Goal: Task Accomplishment & Management: Manage account settings

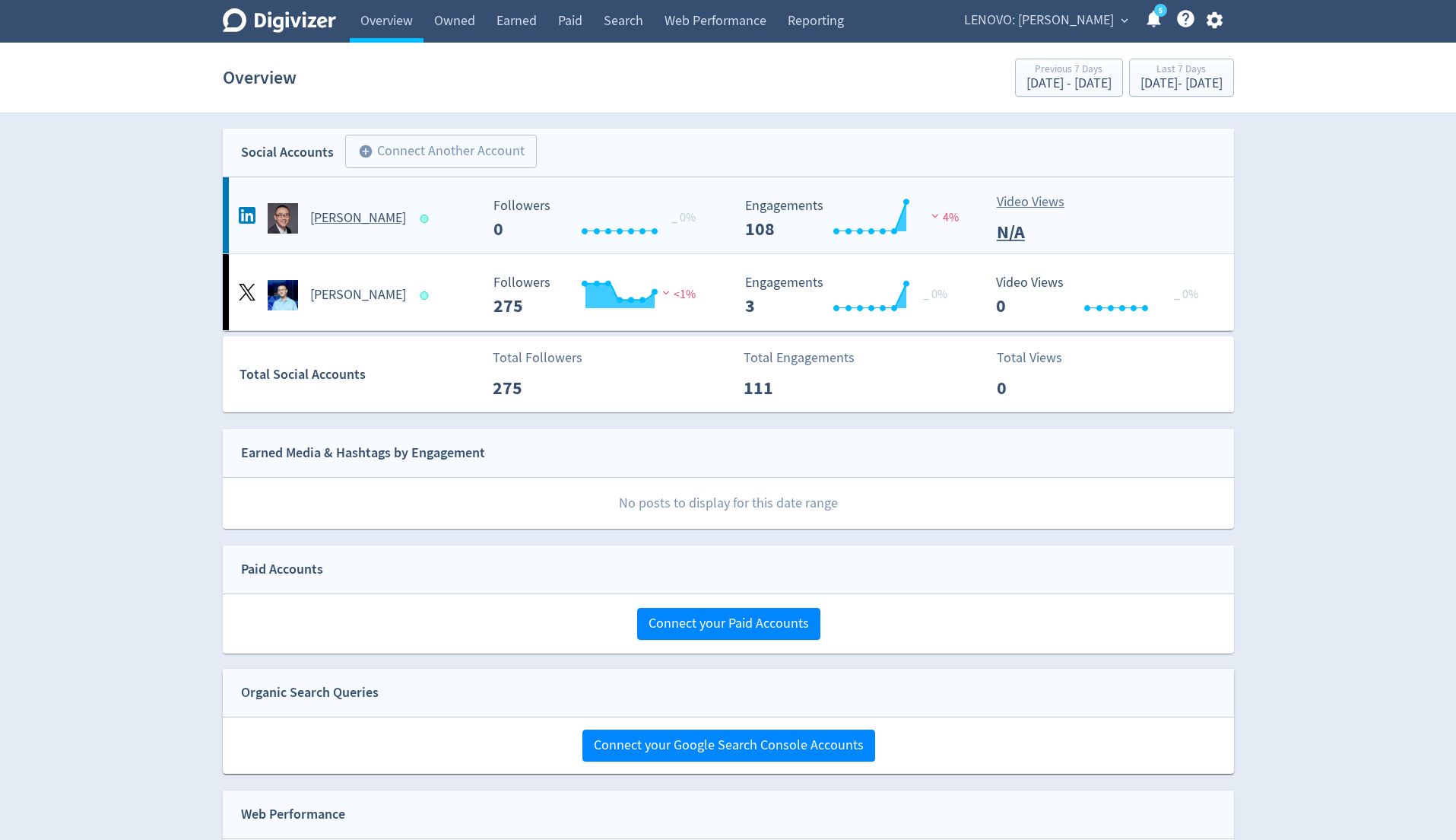
click at [420, 217] on span at bounding box center [426, 219] width 13 height 8
click at [404, 233] on Hai-platform2 "[PERSON_NAME] Created with Highcharts 10.3.3 Followers 0 _ 0% Created with High…" at bounding box center [728, 215] width 1011 height 76
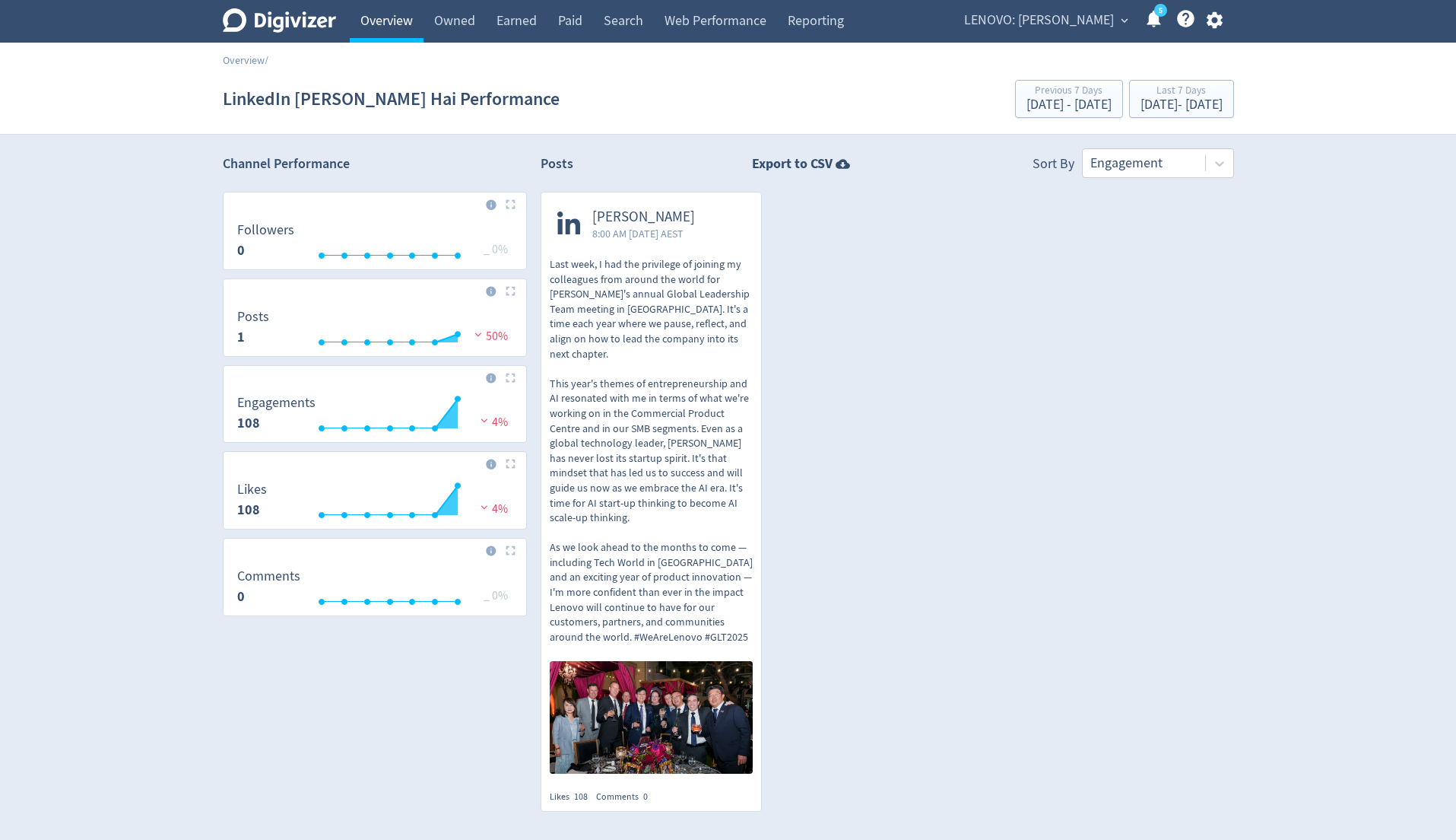
click at [404, 24] on link "Overview" at bounding box center [387, 21] width 74 height 42
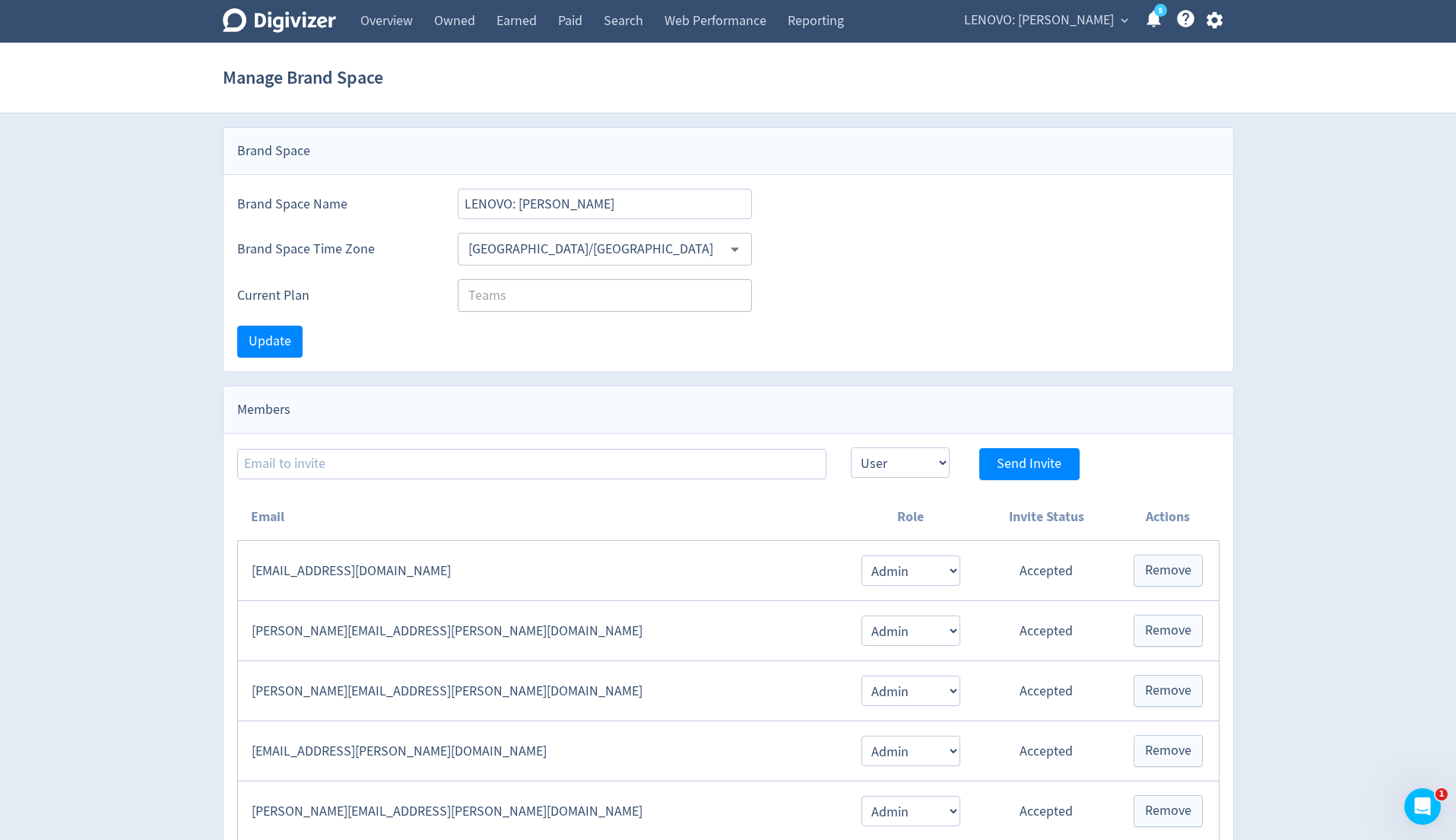
click at [1030, 31] on span "LENOVO: [PERSON_NAME]" at bounding box center [1039, 20] width 149 height 24
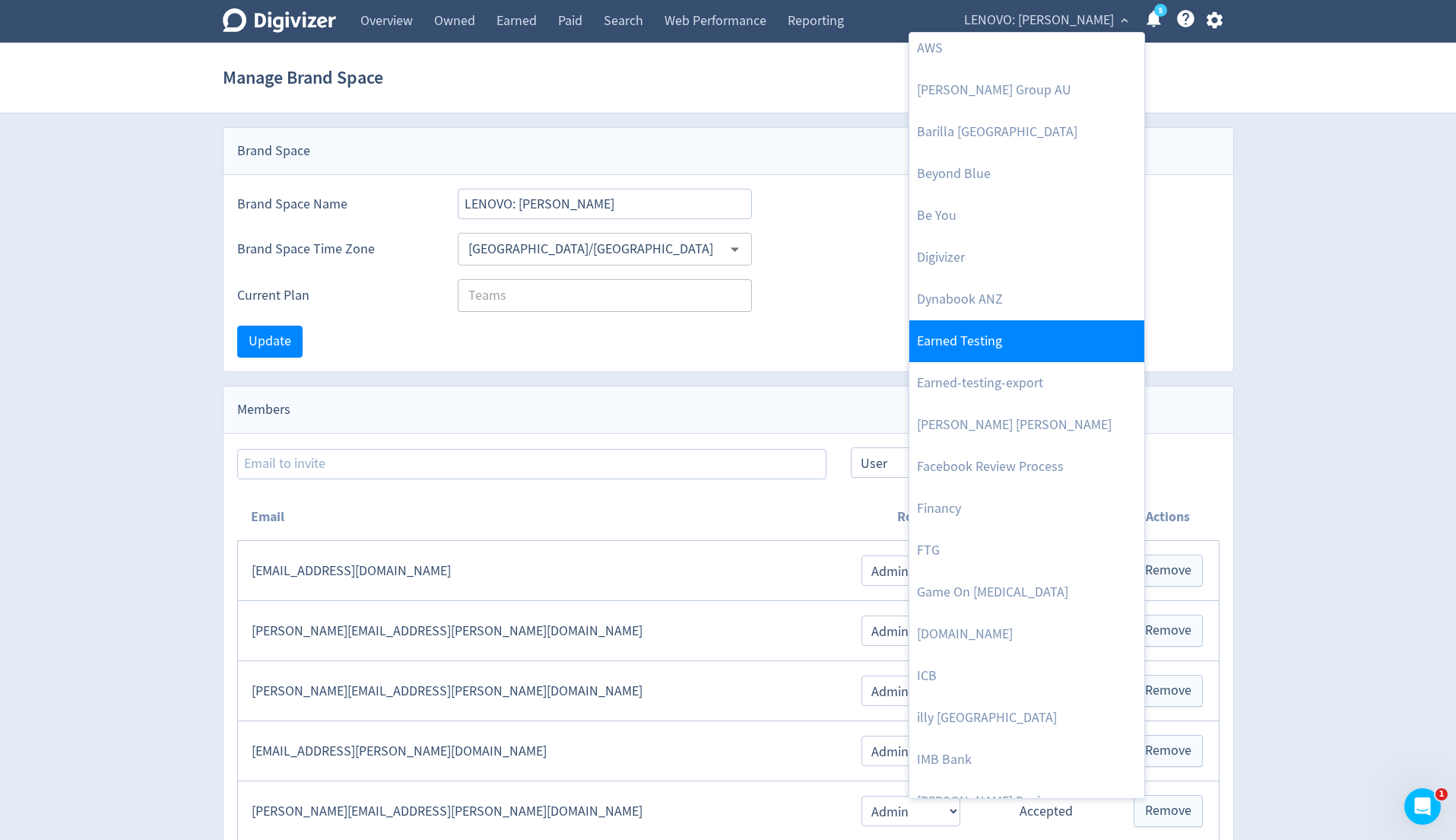
scroll to position [137, 0]
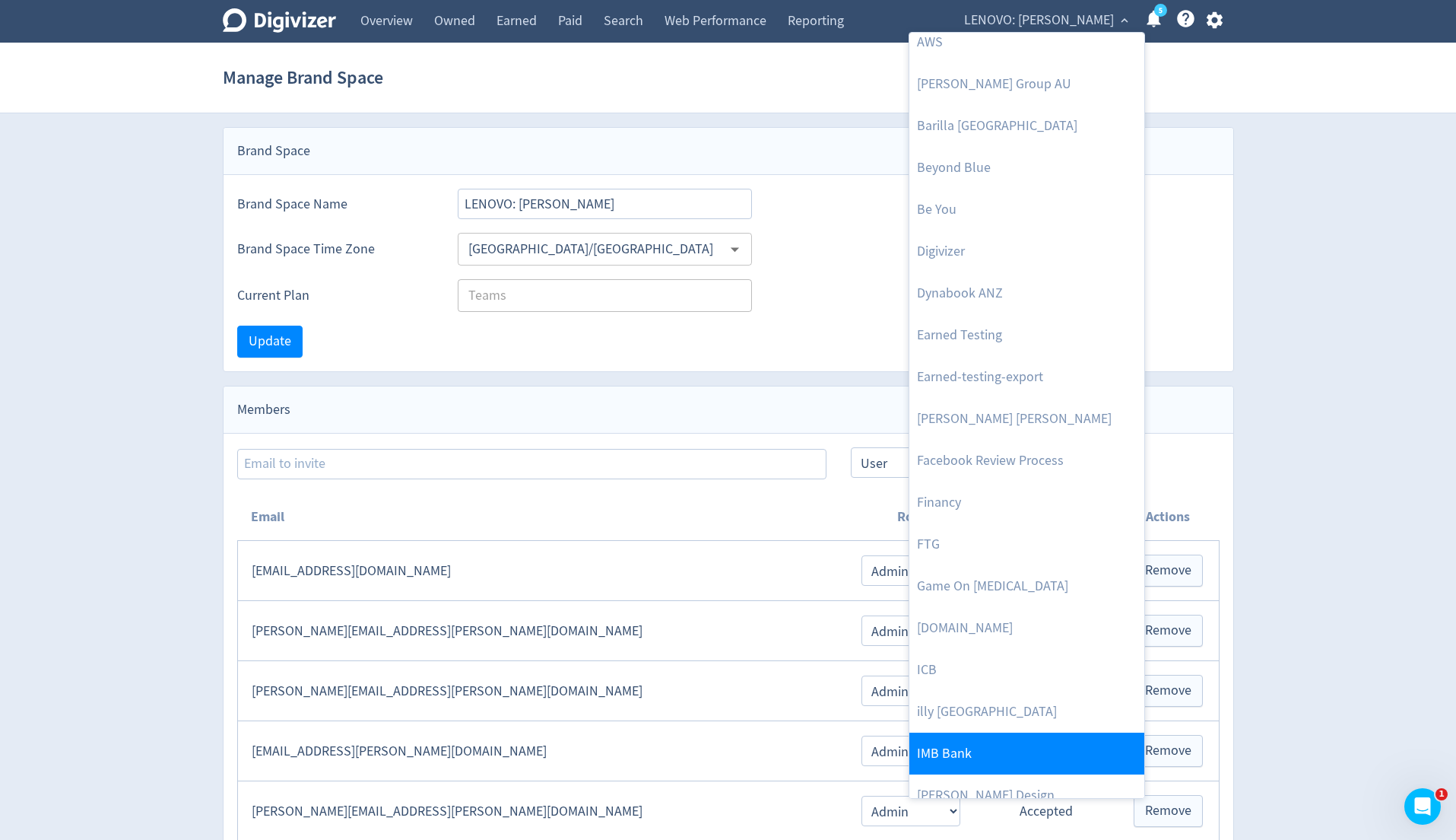
click at [970, 739] on link "IMB Bank" at bounding box center [1026, 753] width 235 height 41
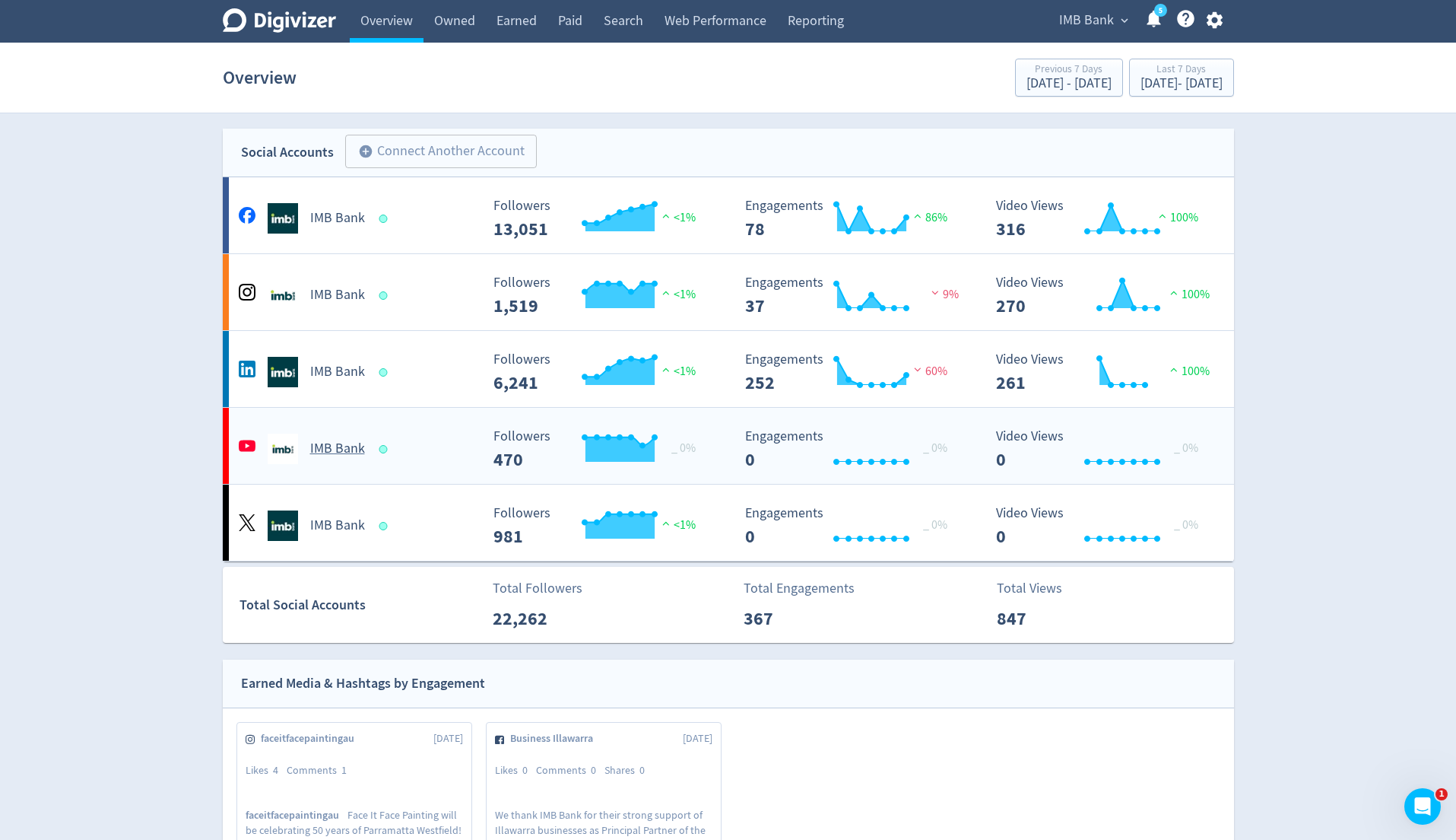
click at [360, 444] on h5 "IMB Bank" at bounding box center [337, 448] width 54 height 18
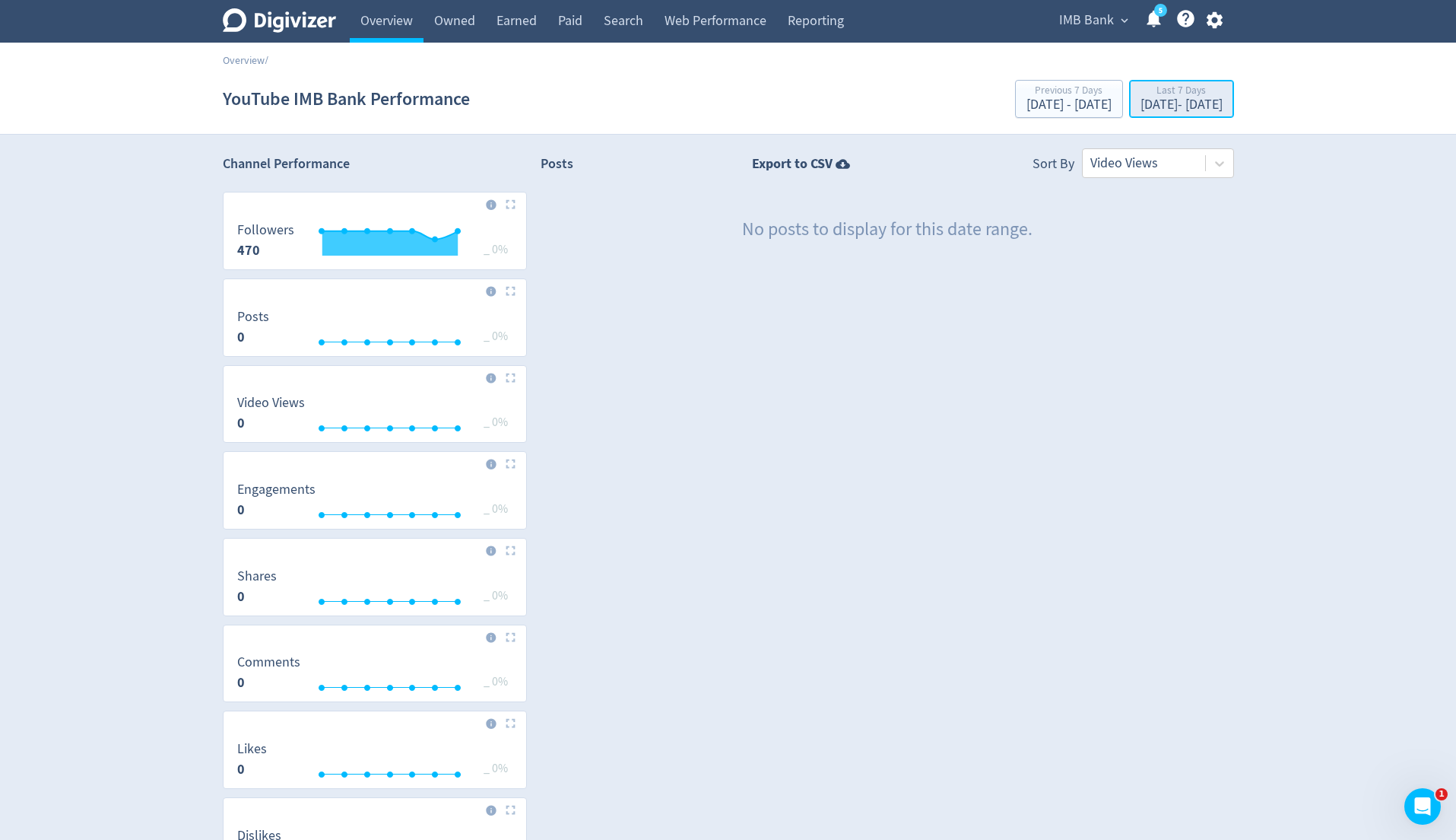
click at [1167, 112] on div "Sep 24, 2025 - Sep 30, 2025" at bounding box center [1181, 105] width 82 height 14
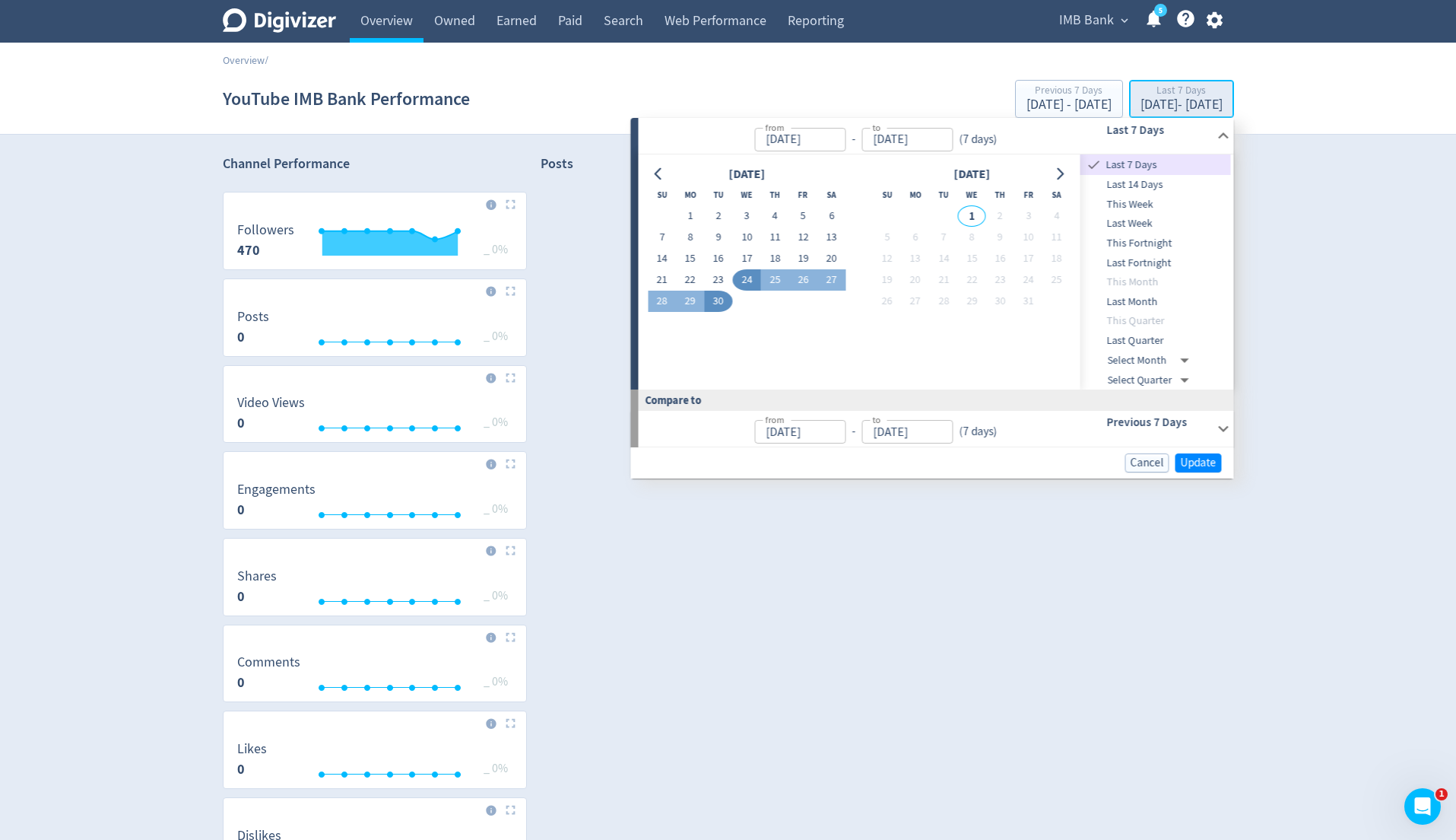
type input "[DATE]"
click at [1145, 342] on span "Last Quarter" at bounding box center [1155, 340] width 150 height 17
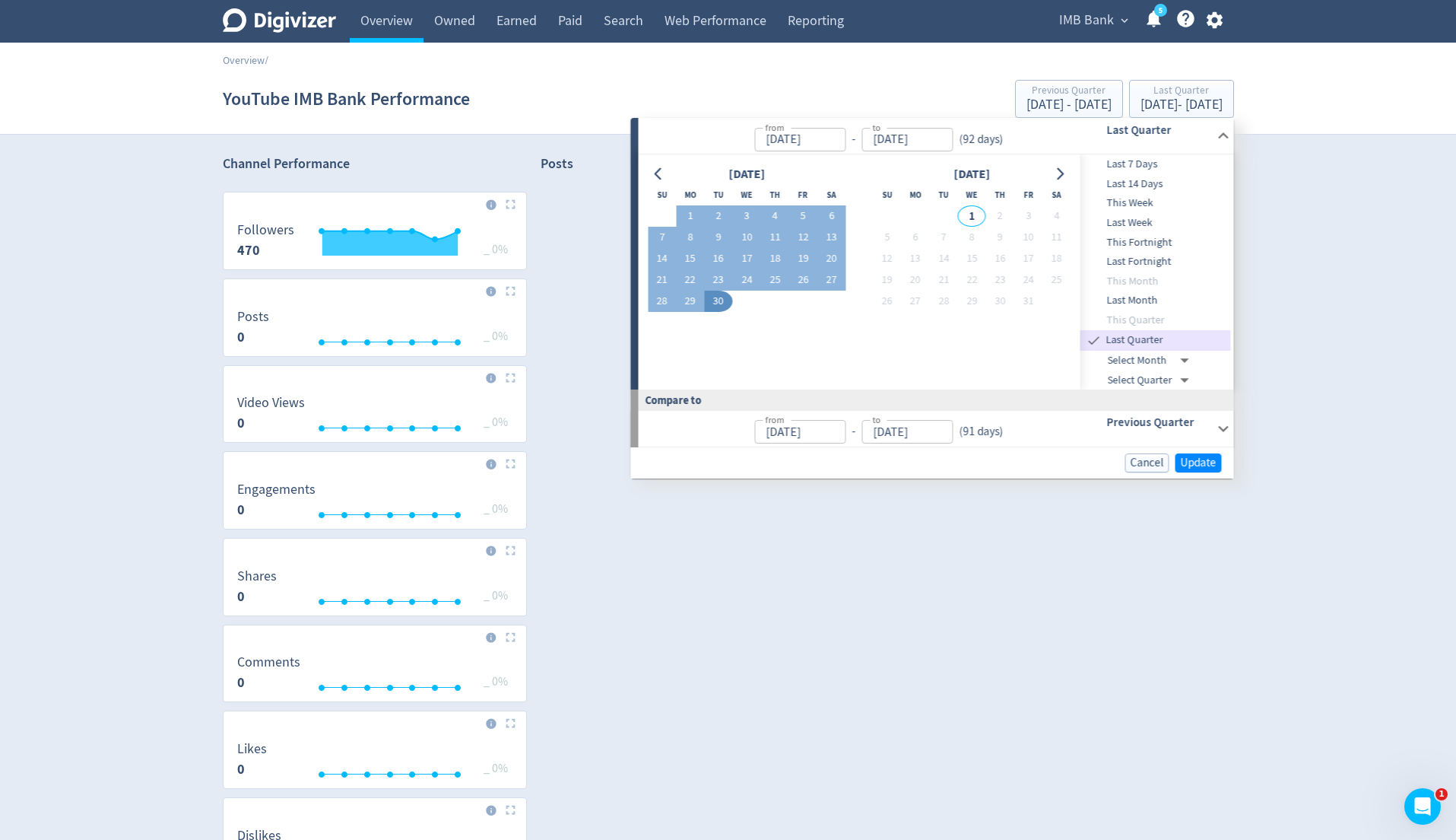
type input "Jul 01, 2025"
type input "Apr 01, 2025"
type input "Jun 30, 2025"
click at [1205, 465] on span "Update" at bounding box center [1199, 463] width 36 height 11
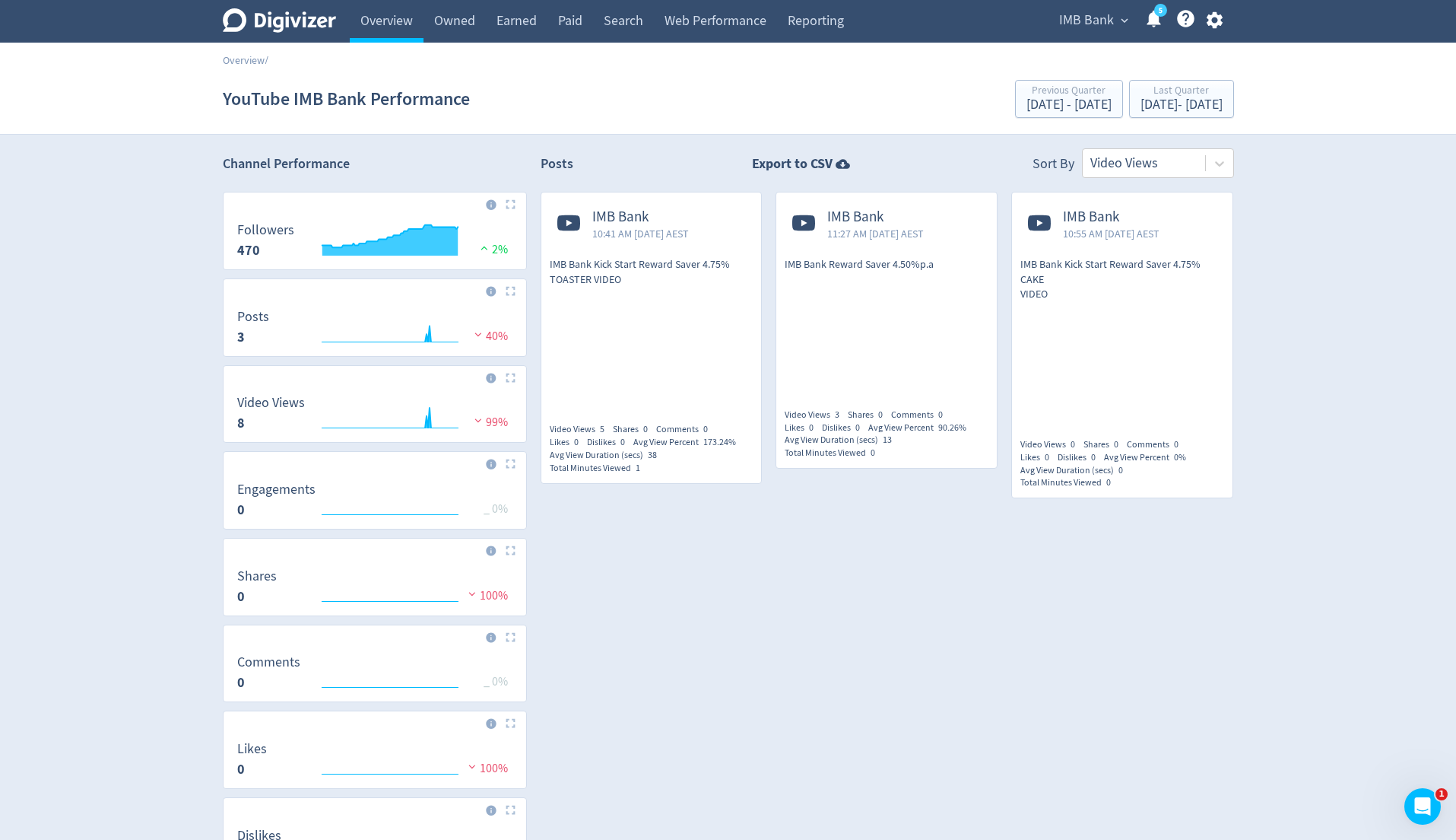
click at [870, 212] on span "IMB Bank" at bounding box center [875, 218] width 97 height 18
click at [1121, 20] on span "expand_more" at bounding box center [1124, 20] width 14 height 14
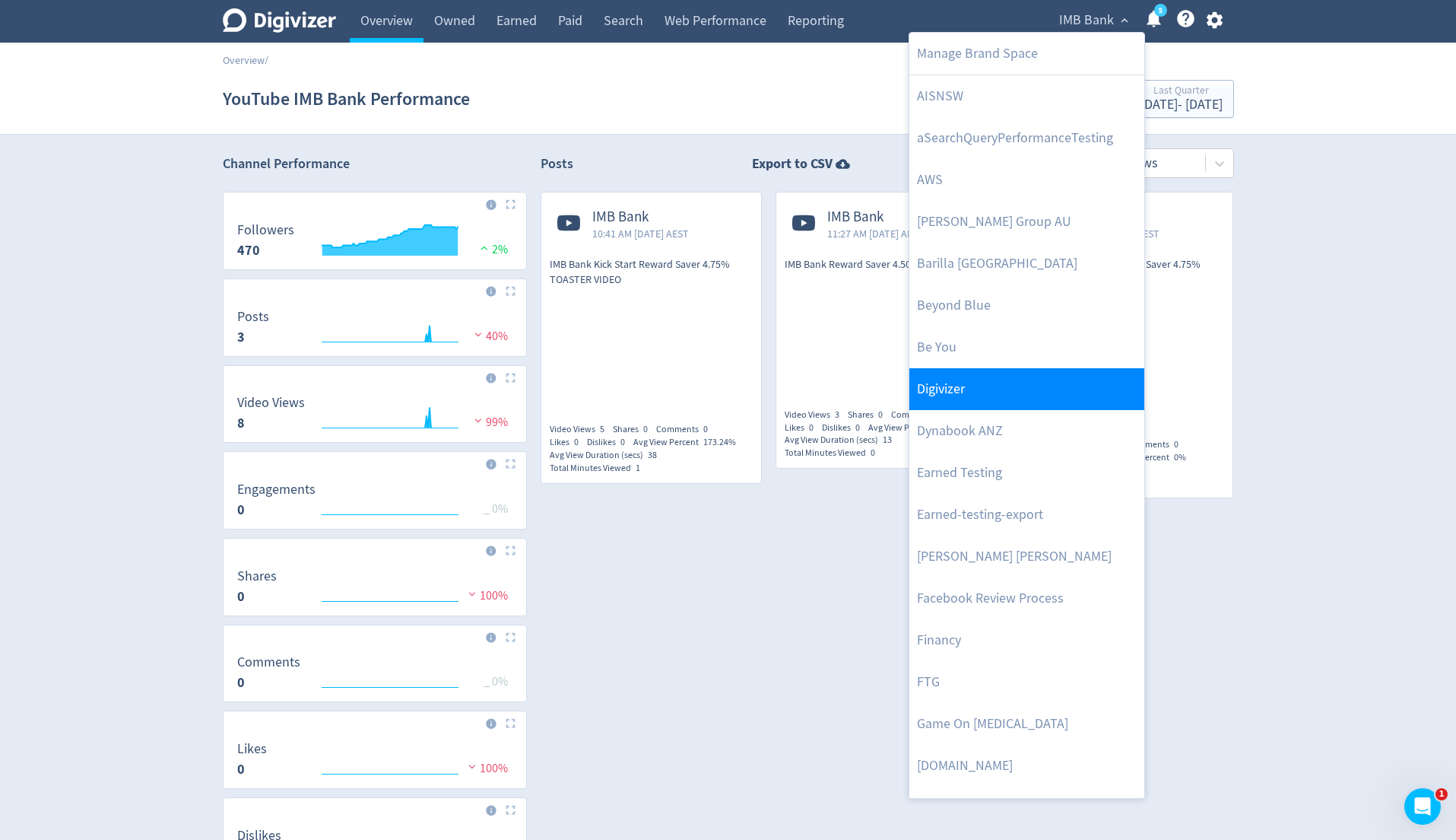
click at [1021, 399] on link "Digivizer" at bounding box center [1026, 388] width 235 height 41
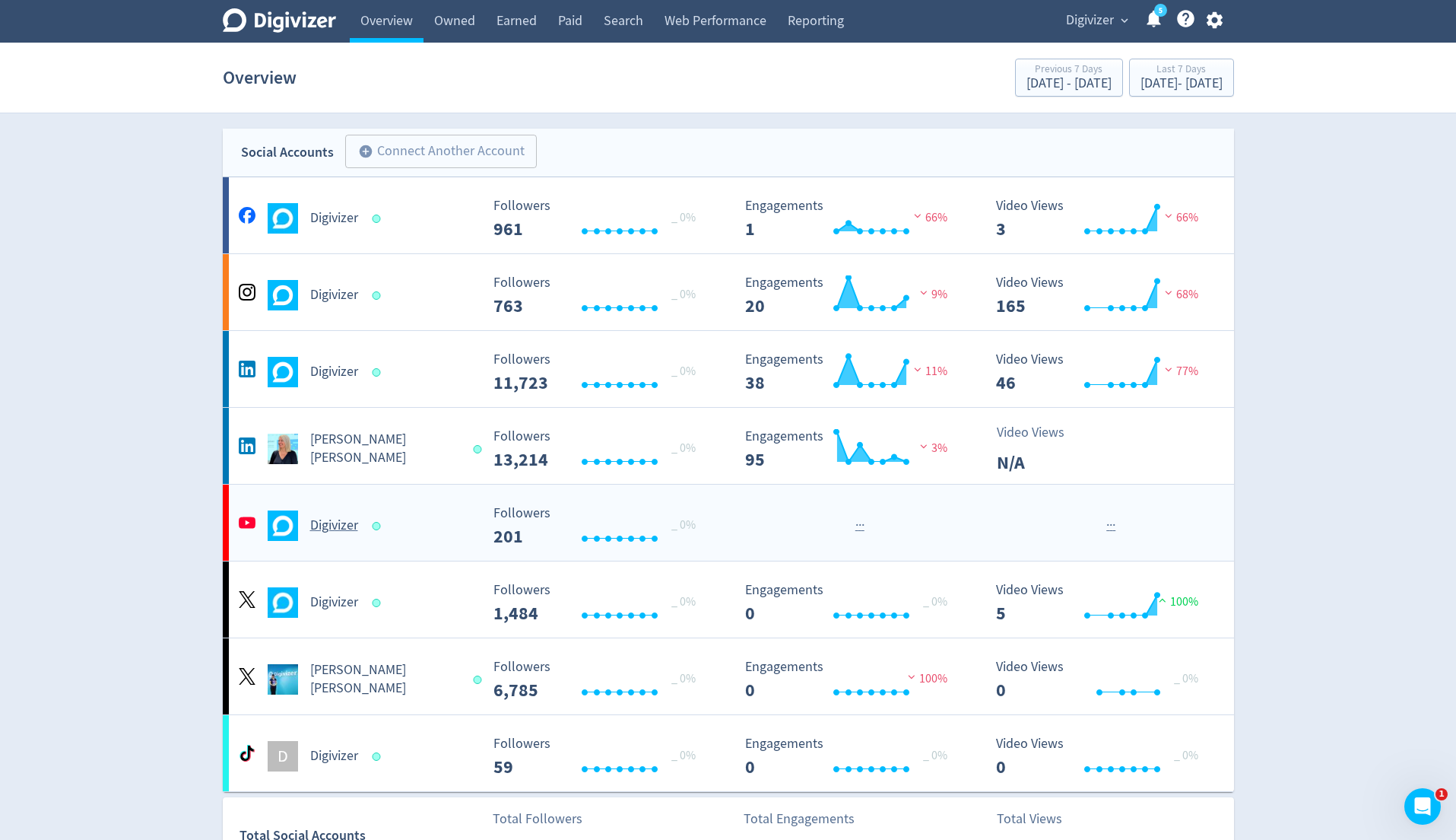
click at [289, 525] on img at bounding box center [283, 525] width 30 height 30
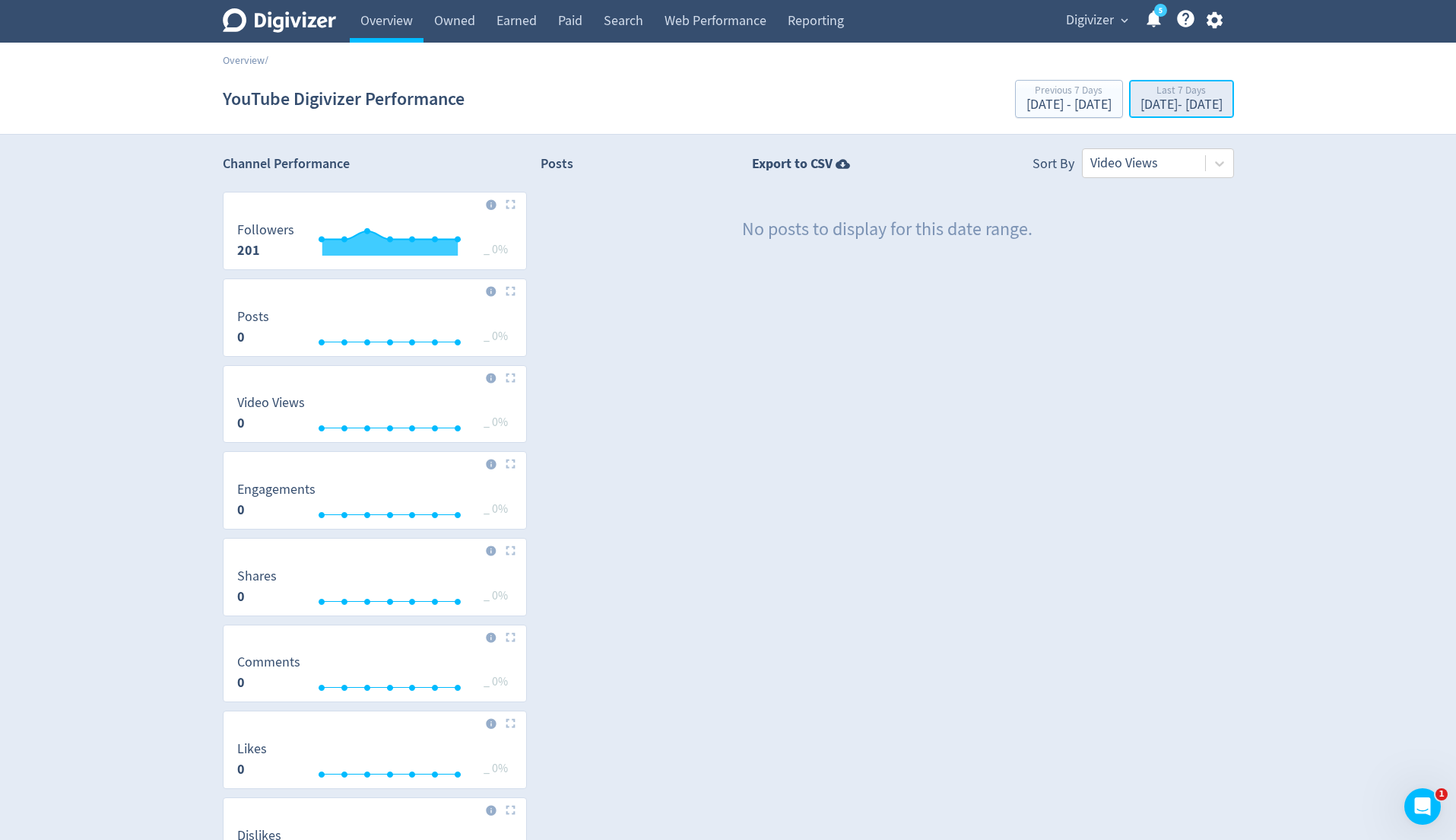
click at [1161, 102] on div "Sep 24, 2025 - Sep 30, 2025" at bounding box center [1181, 105] width 82 height 14
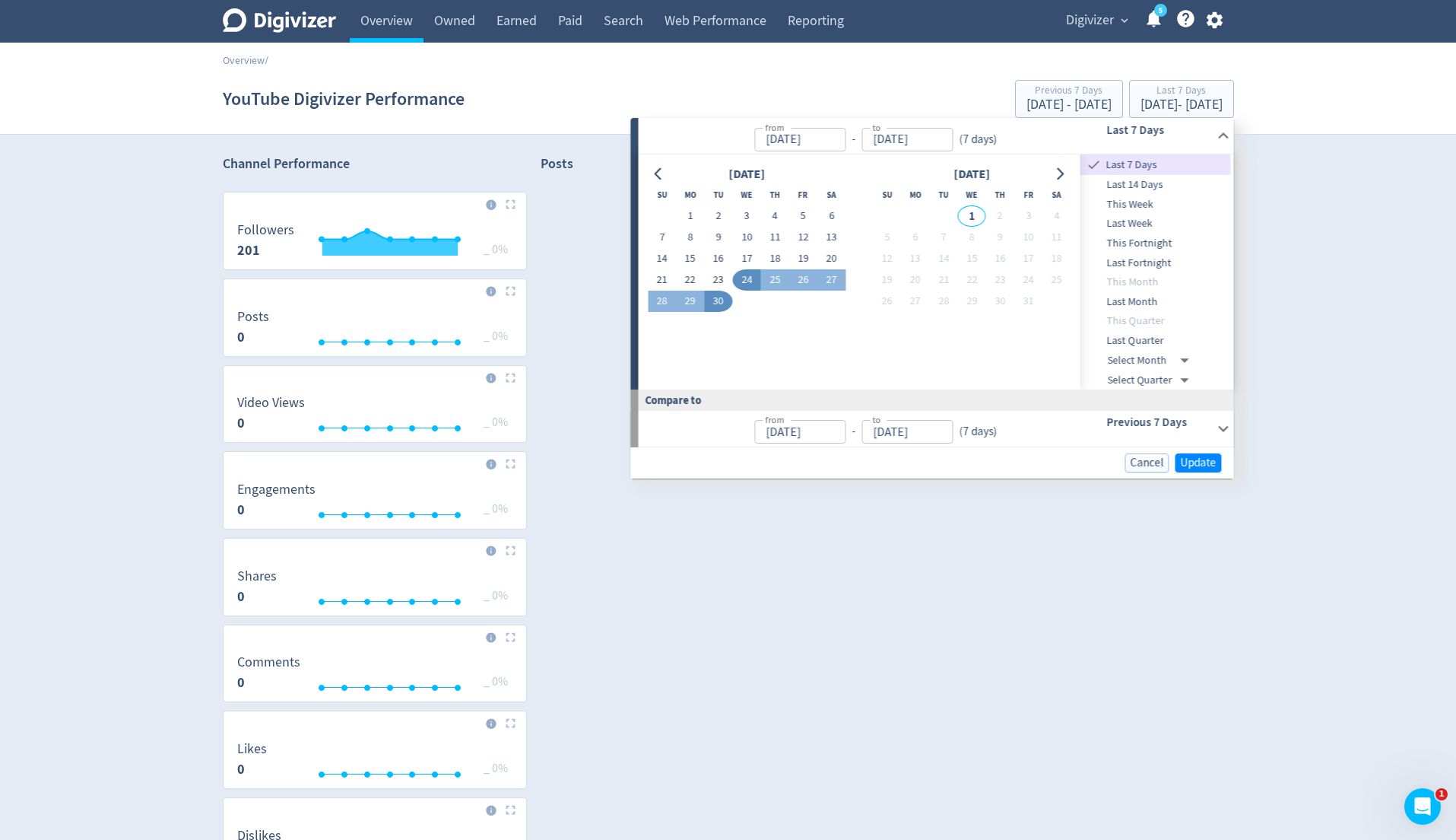
click at [1154, 331] on div "Last Quarter" at bounding box center [1155, 340] width 150 height 19
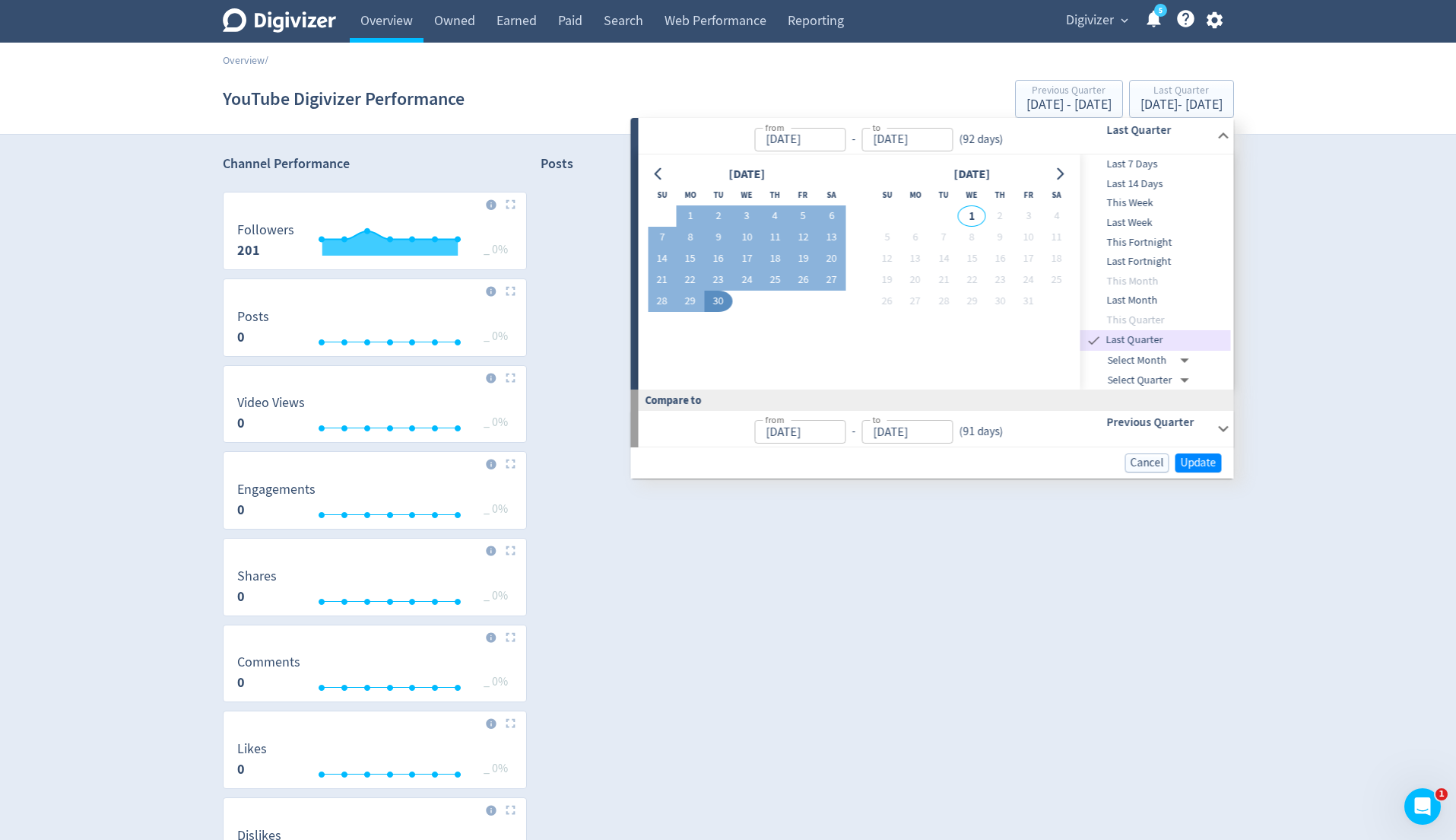
type input "Jul 01, 2025"
type input "Apr 01, 2025"
type input "Jun 30, 2025"
click at [1192, 457] on span "Update" at bounding box center [1199, 463] width 36 height 11
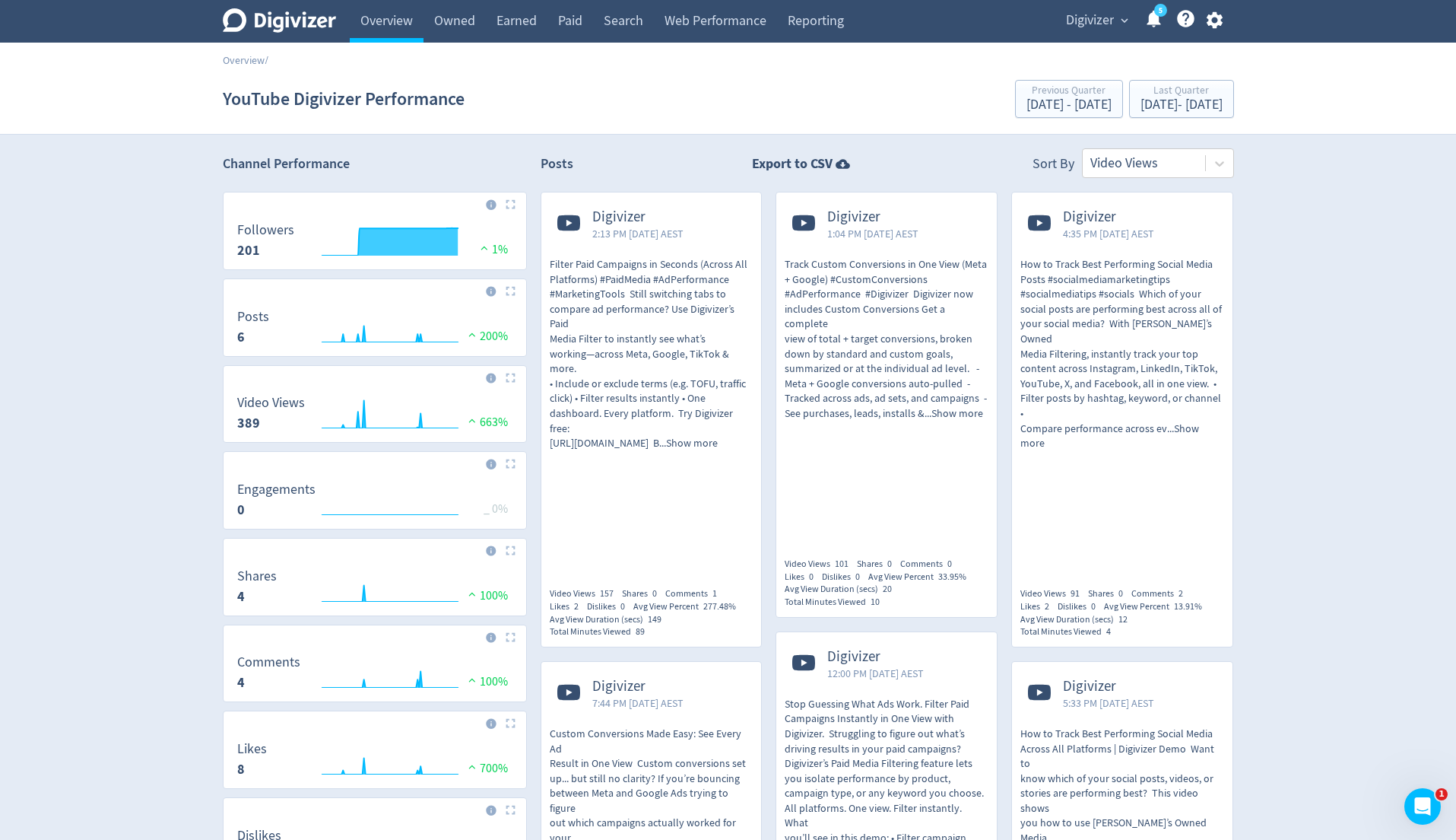
click at [637, 214] on span "Digivizer" at bounding box center [637, 218] width 91 height 18
click at [1140, 93] on div "Last Quarter" at bounding box center [1181, 92] width 82 height 13
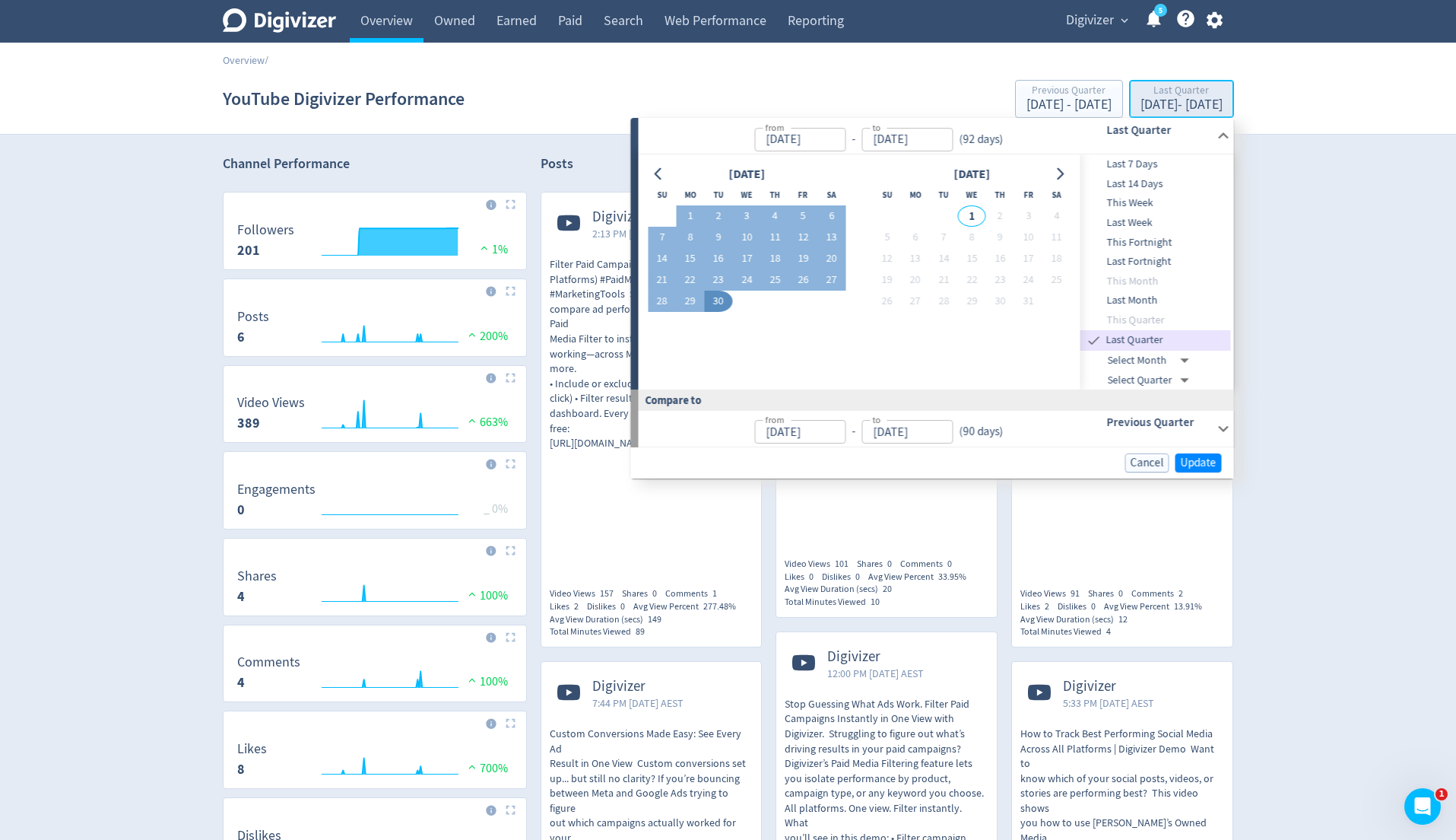
type input "Jul 01, 2025"
type input "[DATE]"
type input "Apr 01, 2025"
type input "Jun 30, 2025"
click at [804, 213] on button "5" at bounding box center [803, 216] width 28 height 21
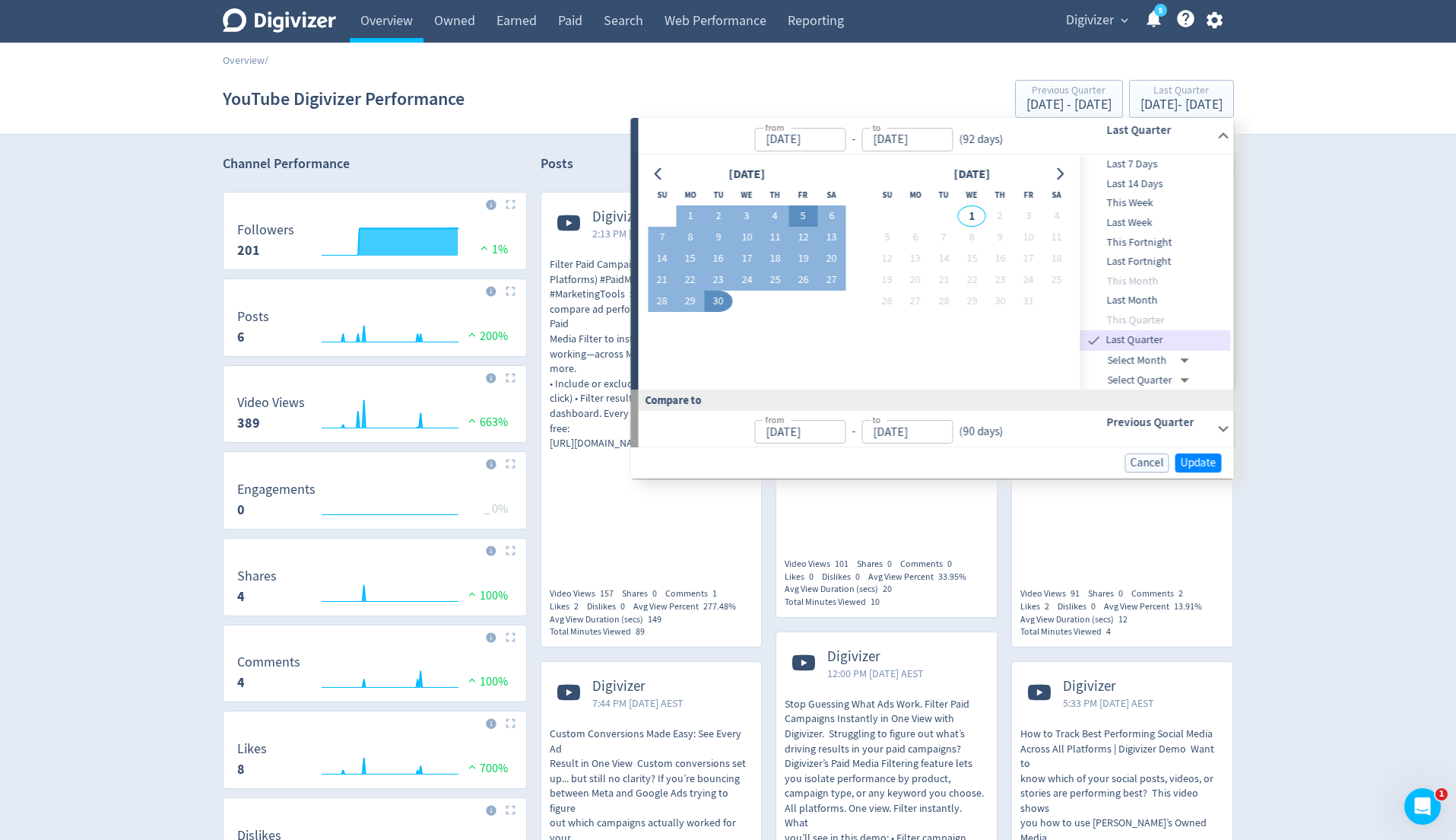
type input "Sep 05, 2025"
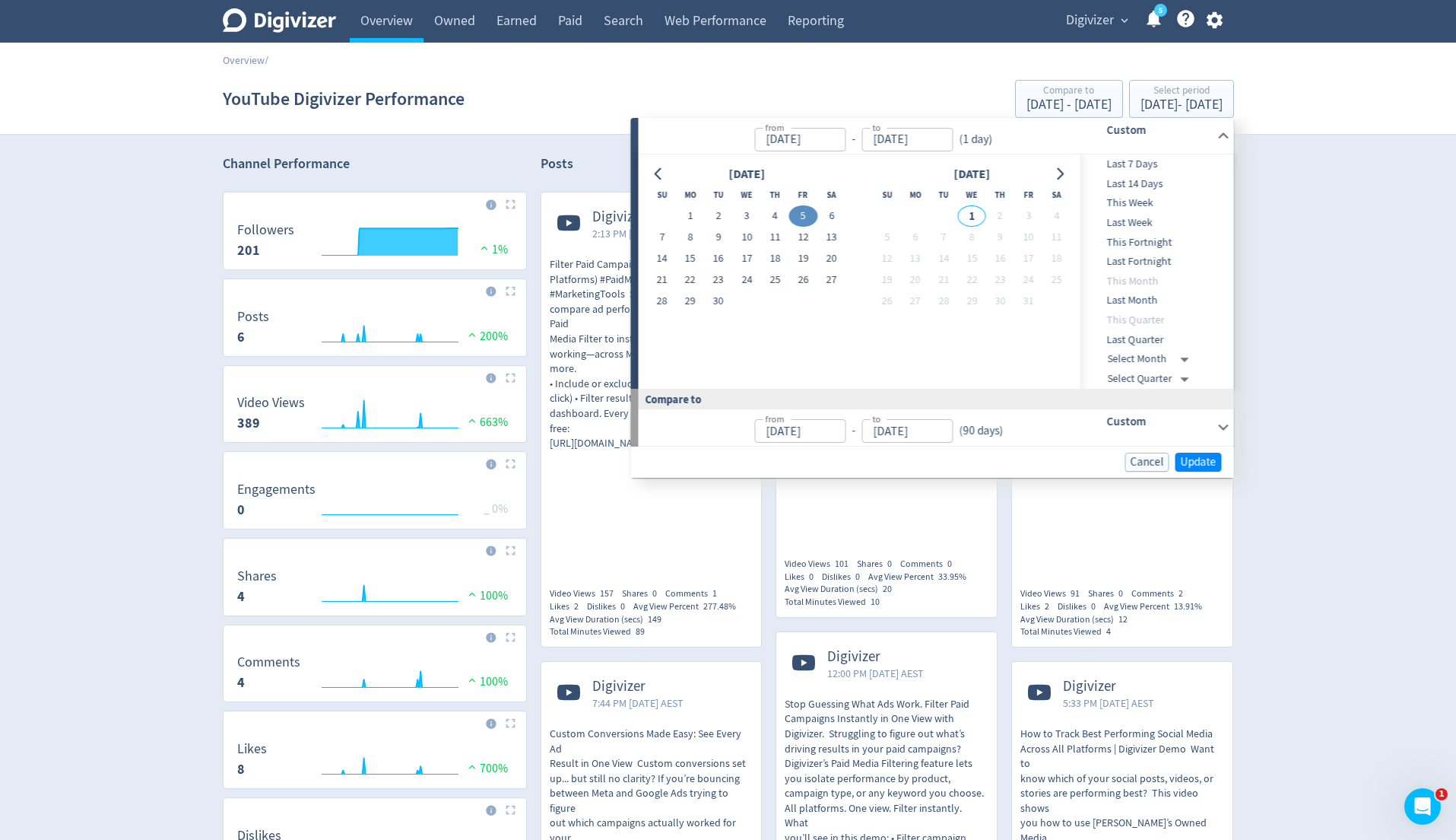
click at [804, 213] on button "5" at bounding box center [803, 216] width 28 height 21
type input "Sep 04, 2025"
click at [1195, 460] on span "Update" at bounding box center [1199, 462] width 36 height 11
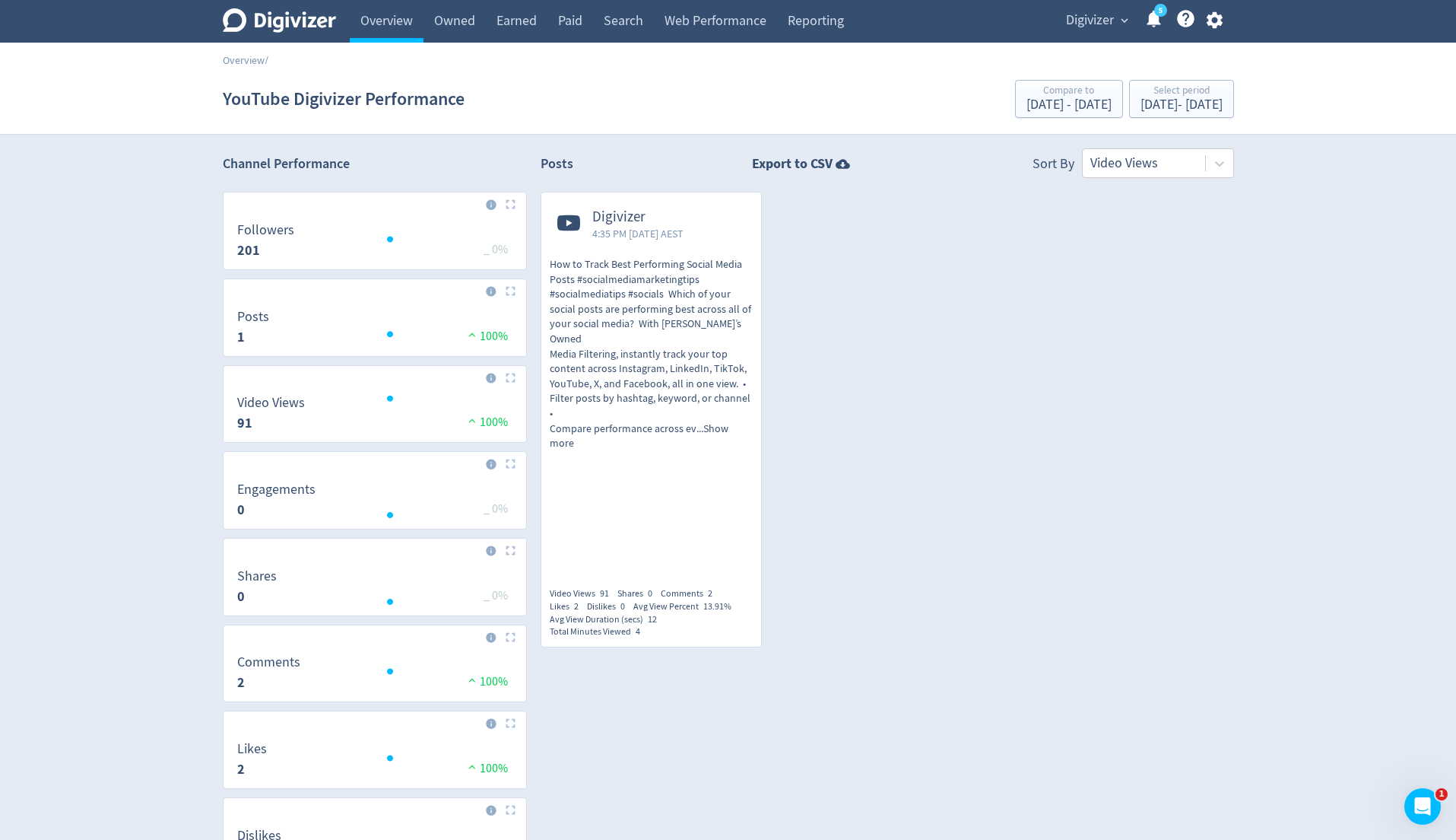
click at [737, 342] on span "How to Track Best Performing Social Media Posts #socialmediamarketingtips #soci…" at bounding box center [651, 353] width 204 height 194
click at [1140, 102] on div "Sep 5, 2025 - Sep 5, 2025" at bounding box center [1181, 105] width 82 height 14
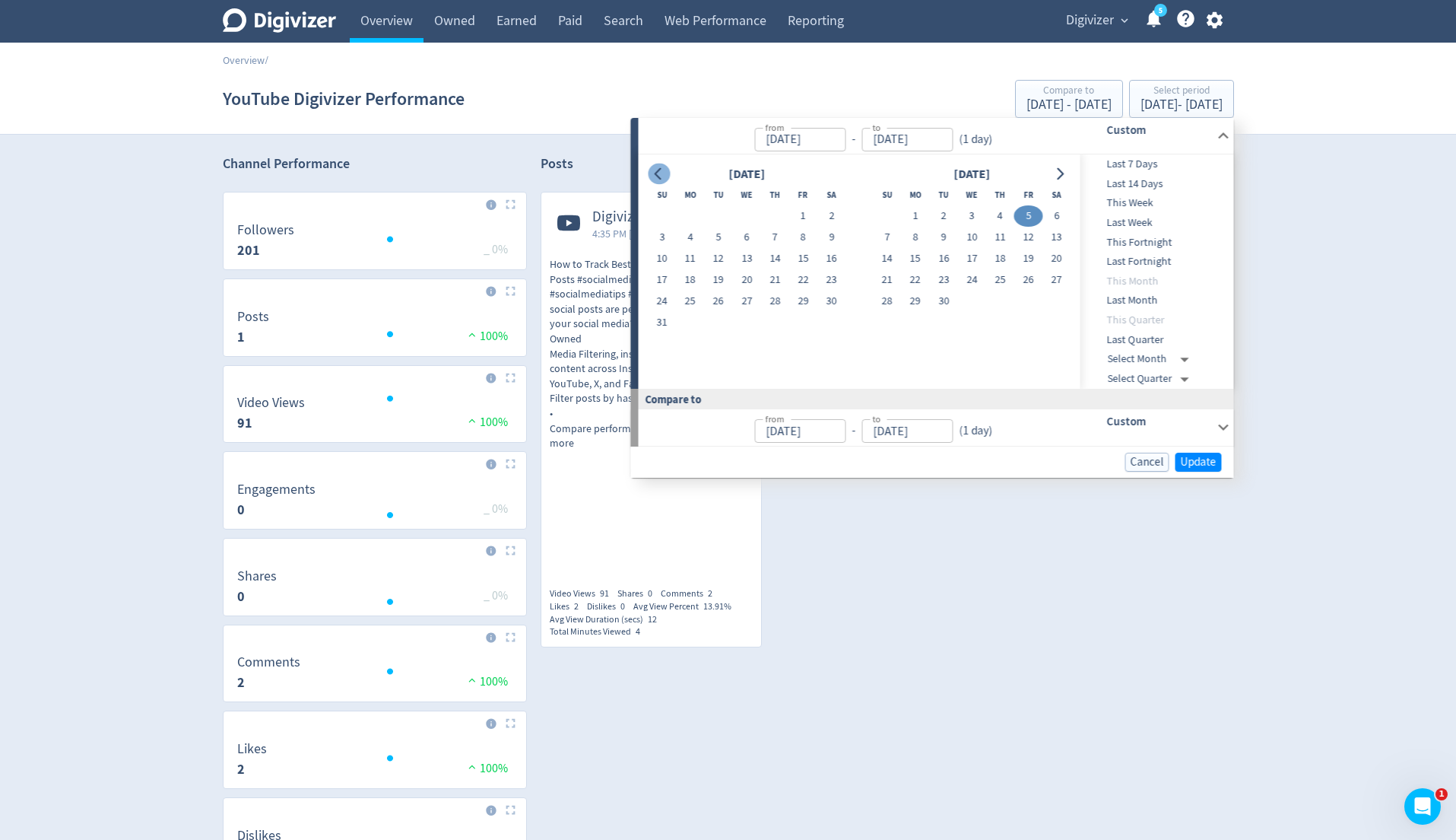
click at [664, 173] on icon "Go to previous month" at bounding box center [659, 174] width 12 height 12
click at [804, 280] on button "25" at bounding box center [803, 279] width 28 height 21
type input "Jul 25, 2025"
click at [1203, 461] on span "Update" at bounding box center [1199, 462] width 36 height 11
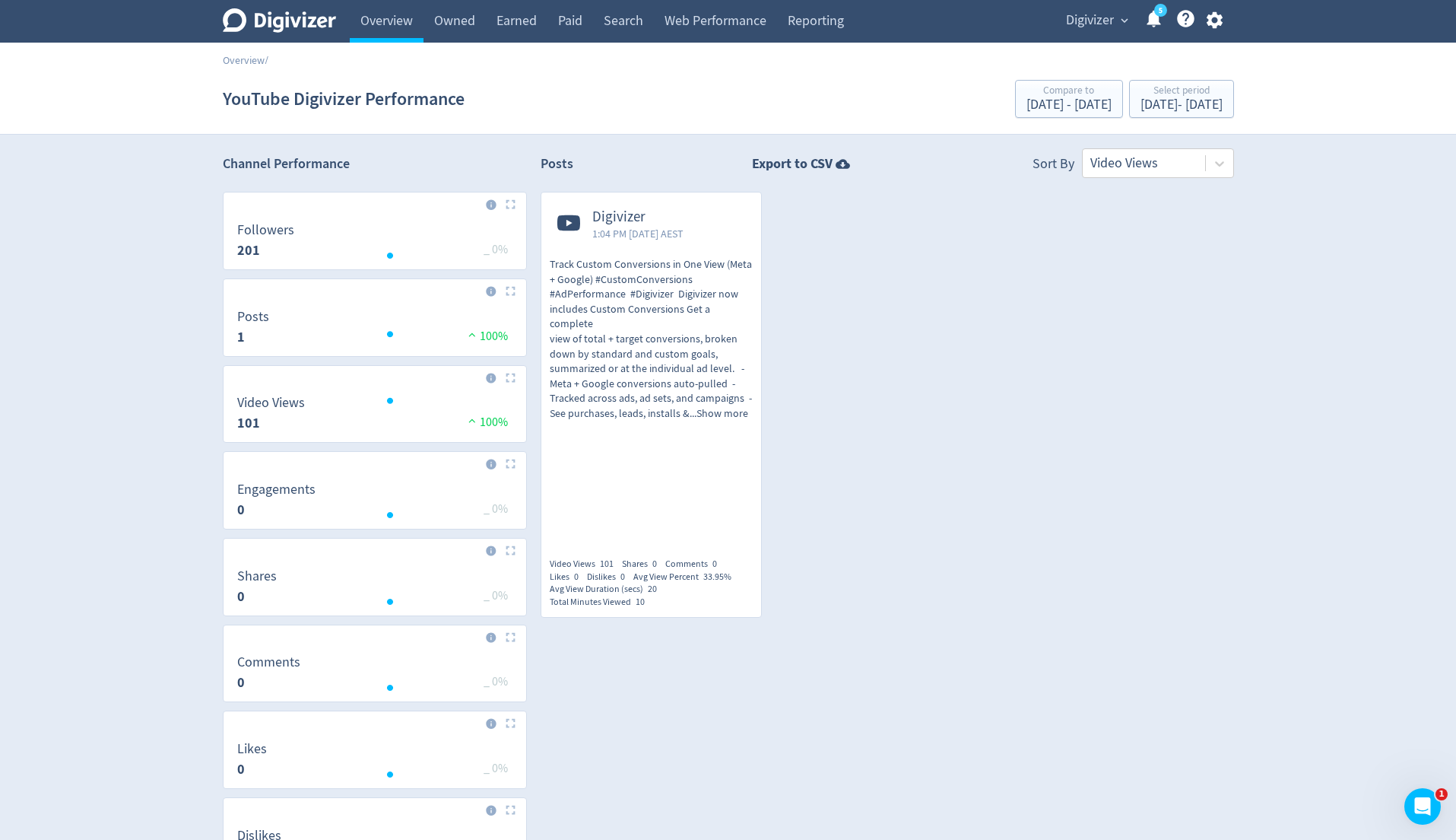
click at [1108, 30] on span "Digivizer" at bounding box center [1090, 20] width 48 height 24
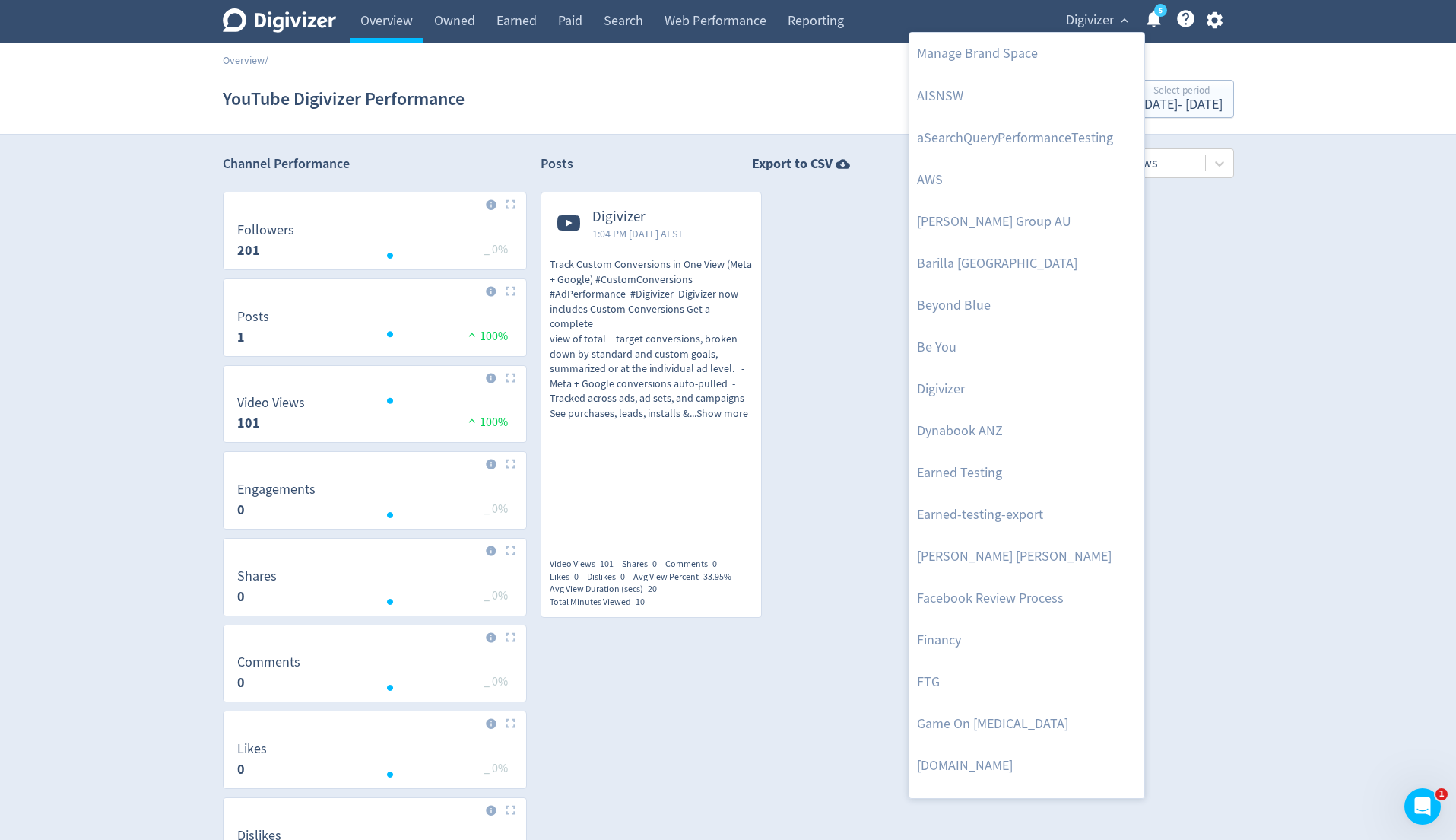
click at [1214, 28] on div at bounding box center [728, 420] width 1456 height 840
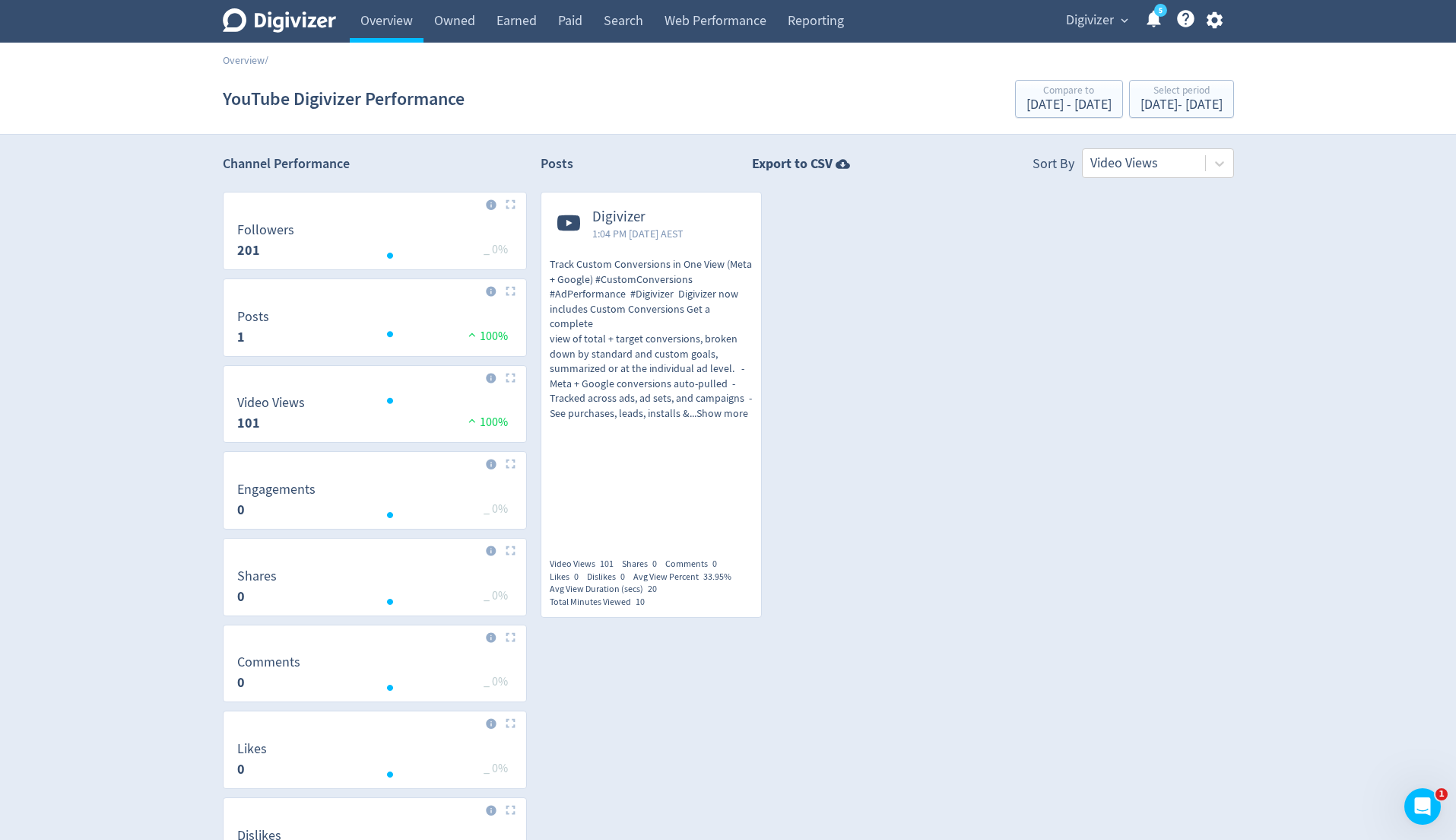
click at [1214, 28] on body "Digivizer Logo Mark Digivizer Logo Overview Owned Earned Paid Search Web Perfor…" at bounding box center [728, 473] width 1456 height 946
click at [1214, 28] on icon "button" at bounding box center [1214, 19] width 20 height 20
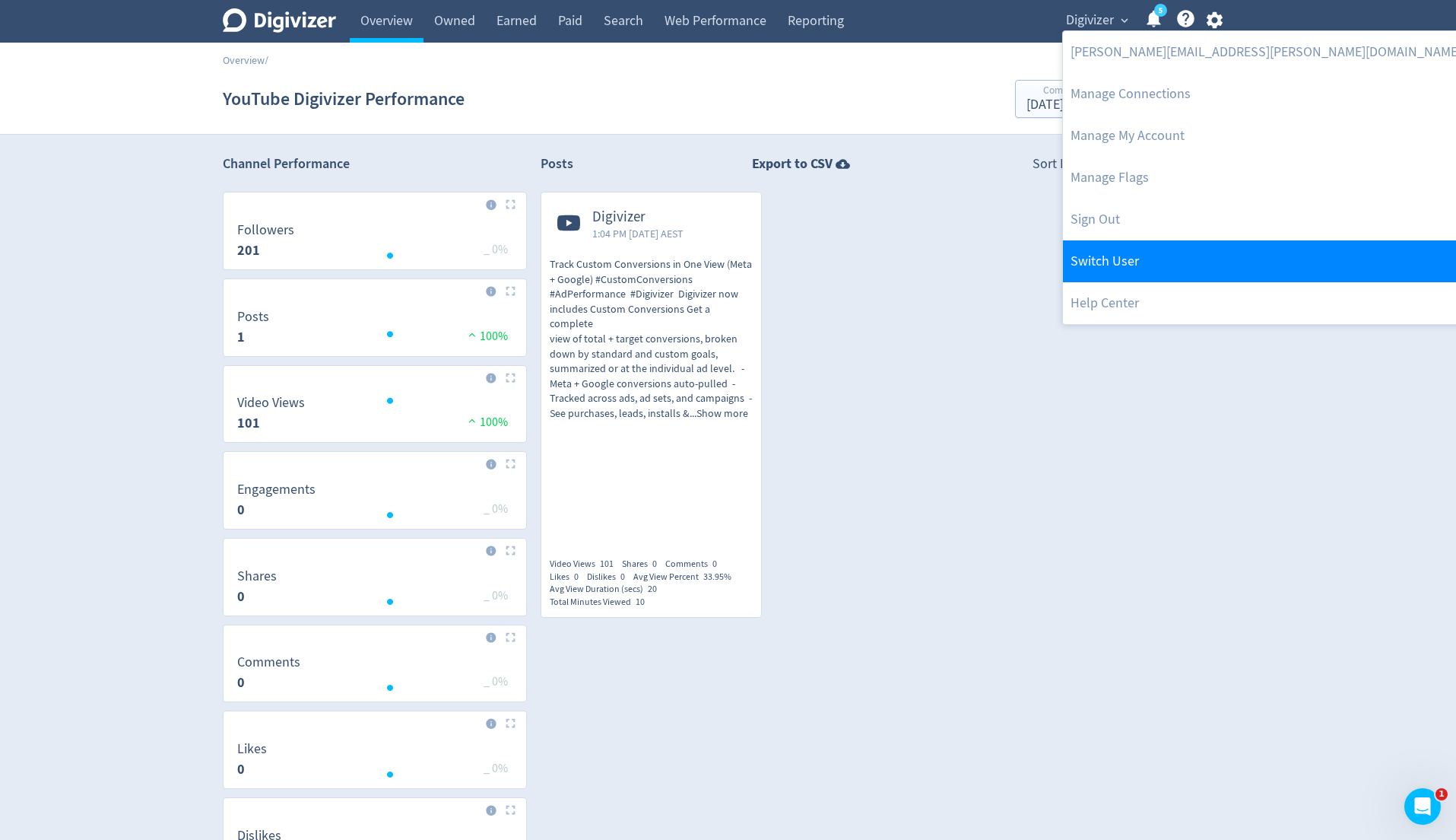
click at [1126, 267] on link "Switch User" at bounding box center [1266, 261] width 406 height 41
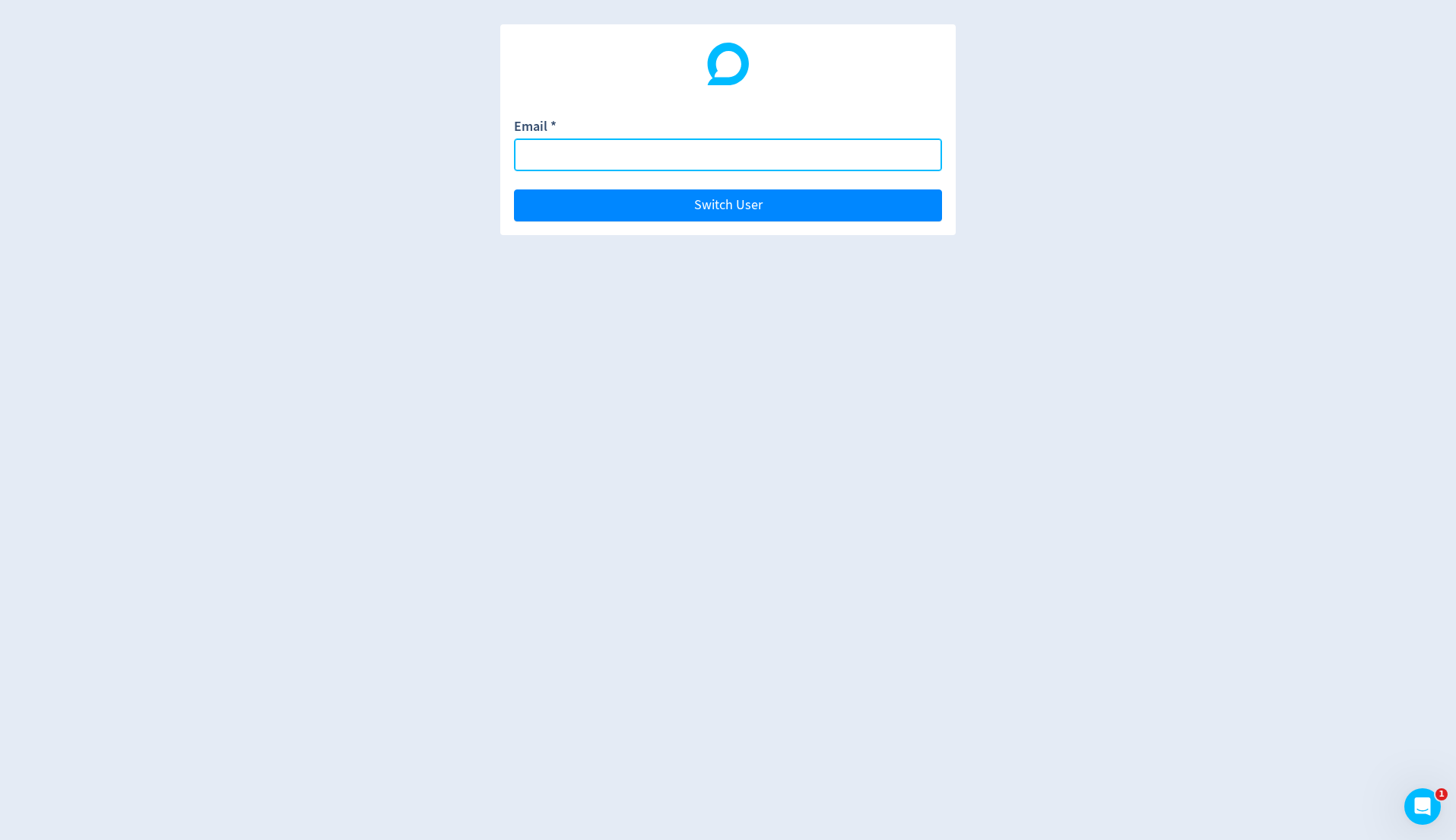
click at [898, 153] on input "Email *" at bounding box center [728, 154] width 428 height 32
click at [514, 189] on button "Switch User" at bounding box center [728, 205] width 428 height 32
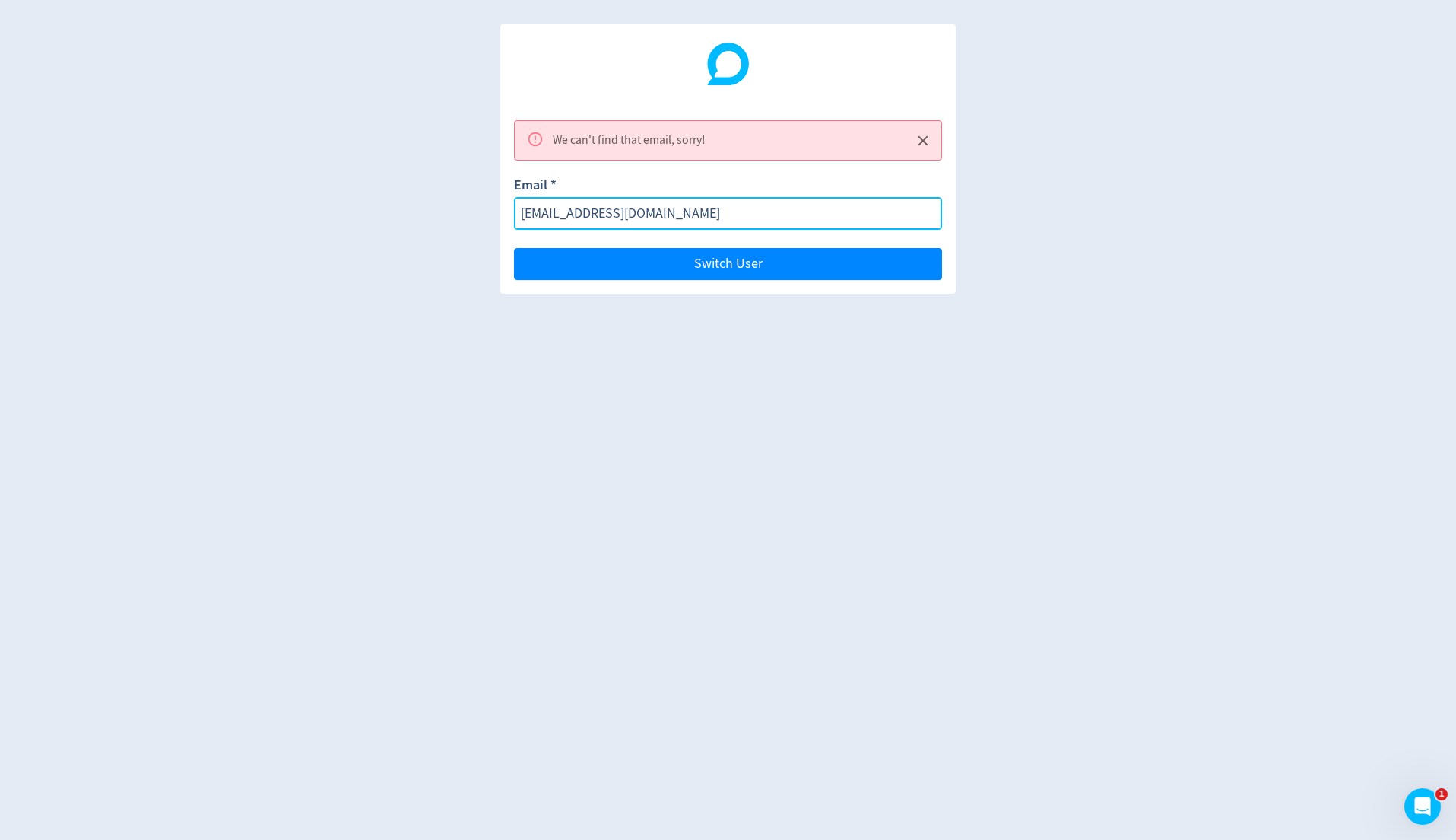
click at [598, 217] on input "emmalorusso@digivizer.com" at bounding box center [728, 213] width 428 height 32
click at [555, 220] on input "emmalorusso@digivizer.com" at bounding box center [728, 213] width 428 height 32
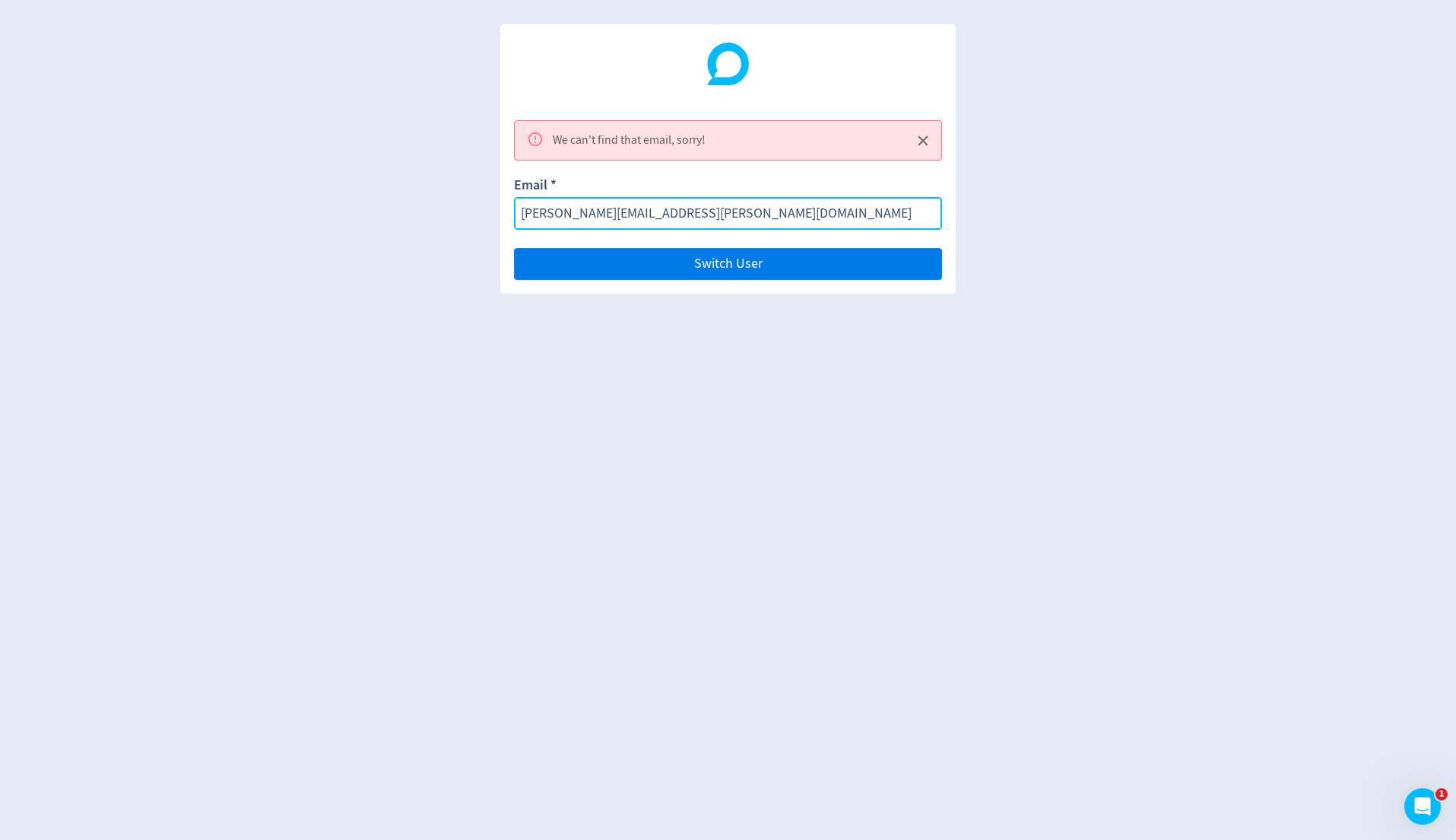
type input "emma.lorusso@digivizer.com"
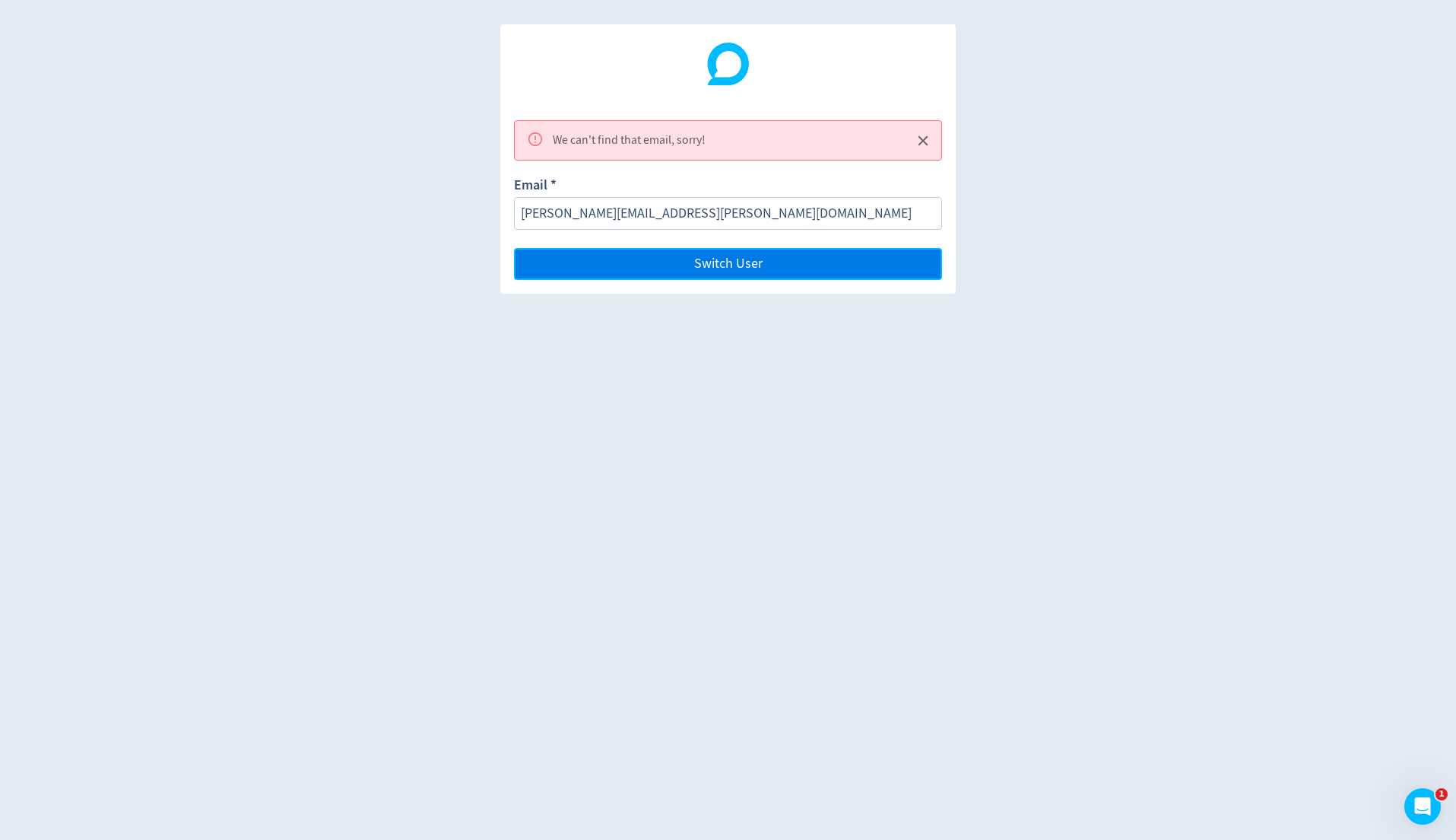
click at [626, 260] on button "Switch User" at bounding box center [728, 263] width 428 height 32
